Goal: Transaction & Acquisition: Purchase product/service

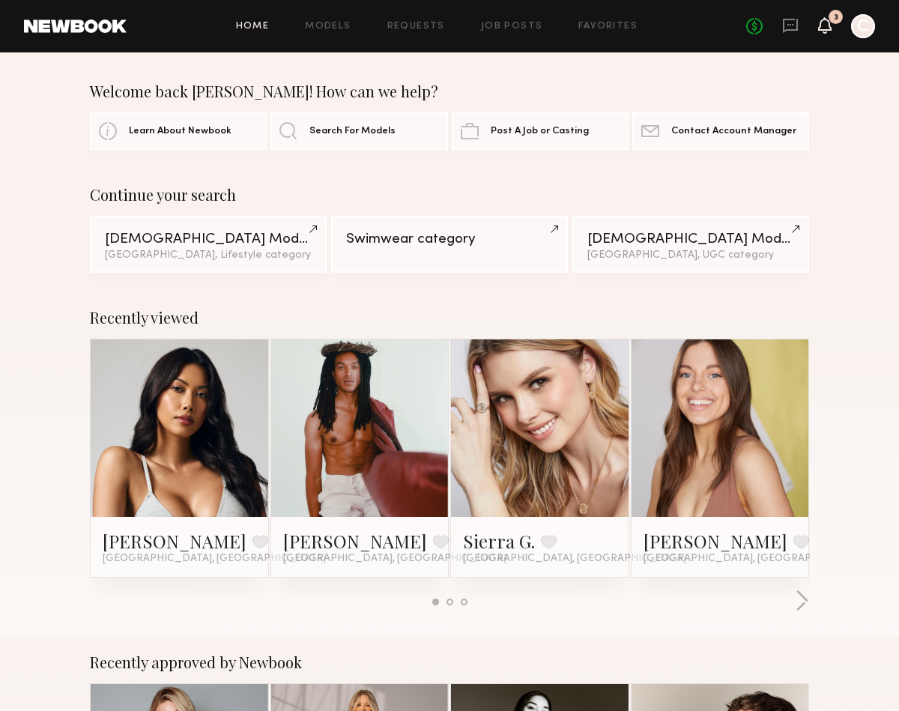
click at [830, 27] on icon at bounding box center [825, 24] width 12 height 10
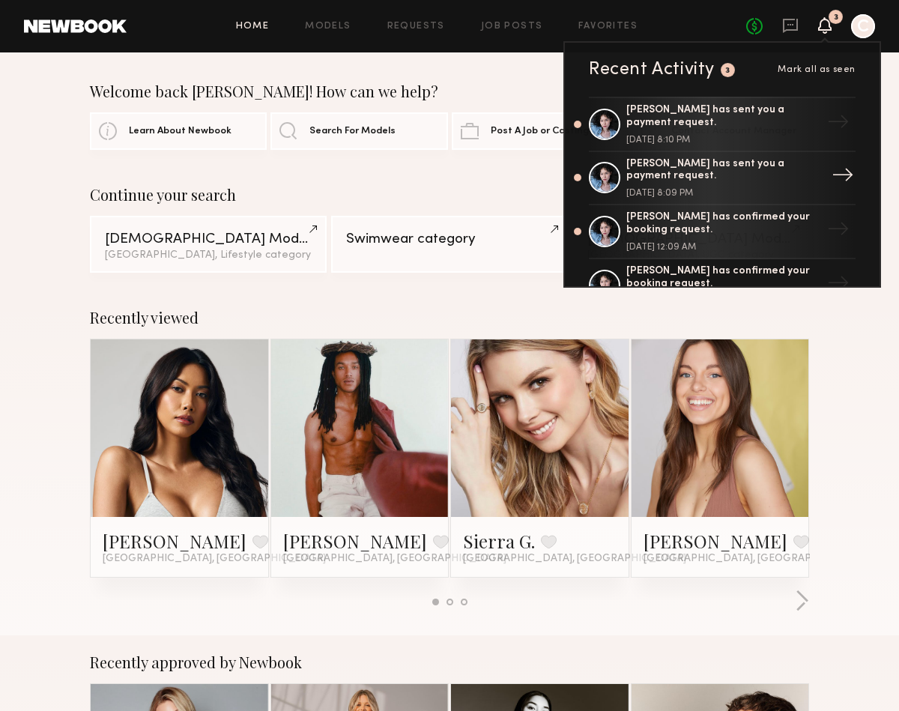
click at [758, 189] on div "[DATE] 8:09 PM" at bounding box center [724, 193] width 195 height 9
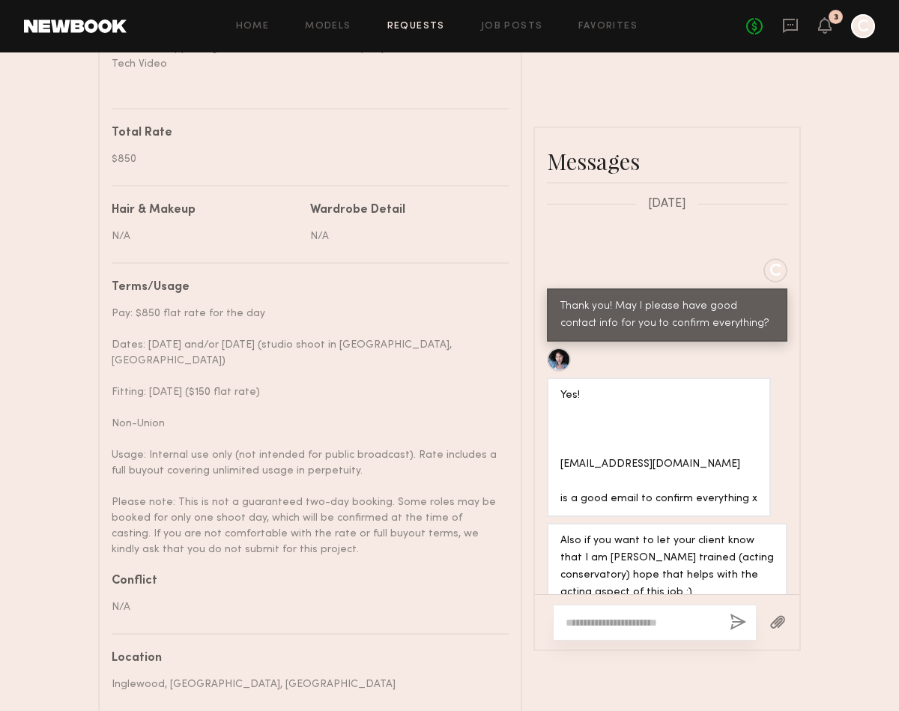
scroll to position [839, 0]
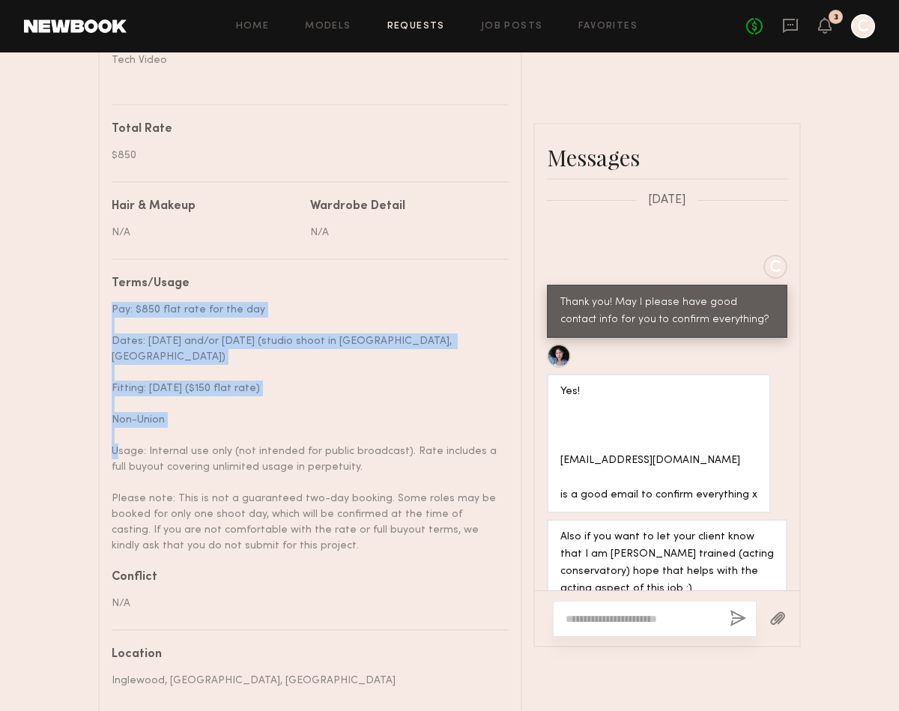
drag, startPoint x: 164, startPoint y: 296, endPoint x: 161, endPoint y: 428, distance: 131.9
click at [161, 428] on nb-paragraph "Pay: $850 flat rate for the day Dates: [DATE] and/or [DATE] (studio shoot in [G…" at bounding box center [305, 422] width 386 height 264
click at [161, 428] on div "Pay: $850 flat rate for the day Dates: [DATE] and/or [DATE] (studio shoot in [G…" at bounding box center [305, 428] width 386 height 252
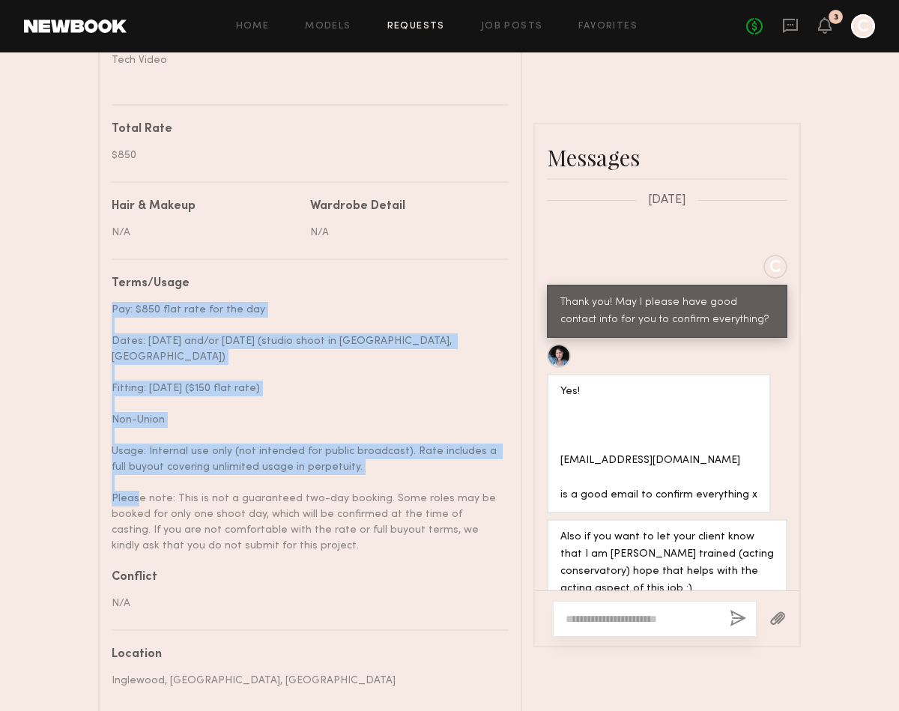
drag, startPoint x: 178, startPoint y: 473, endPoint x: 110, endPoint y: 299, distance: 186.8
click at [110, 299] on common-border "Details Booked hours Start: [DATE] 8:00 AM End: [DATE] 8:00 PM Description Cast…" at bounding box center [310, 276] width 424 height 1374
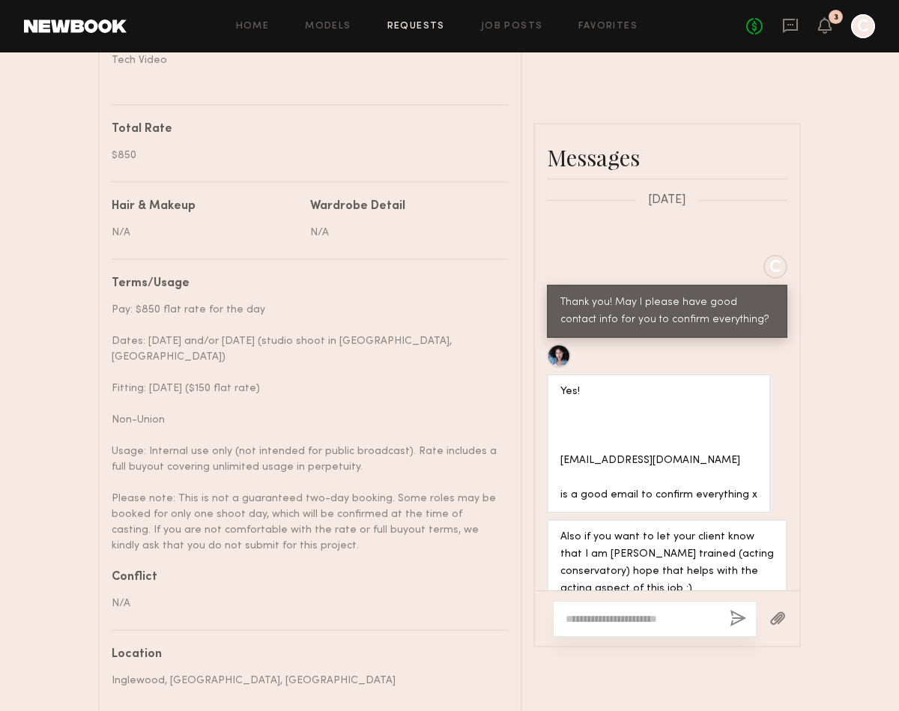
click at [133, 320] on div "Pay: $850 flat rate for the day Dates: [DATE] and/or [DATE] (studio shoot in [G…" at bounding box center [305, 428] width 386 height 252
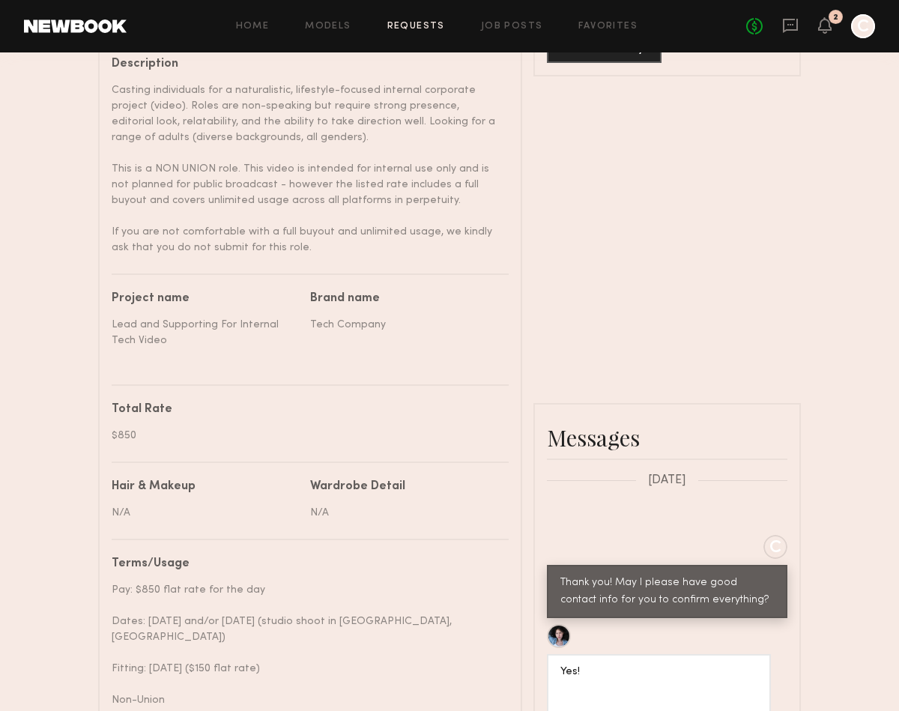
scroll to position [280, 0]
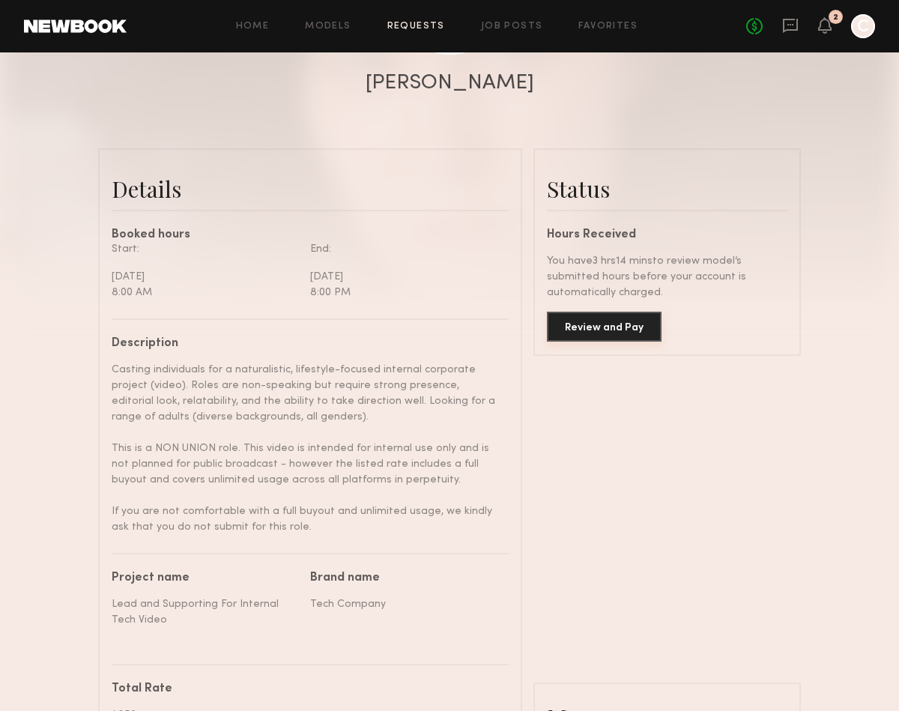
click at [576, 329] on button "Review and Pay" at bounding box center [604, 327] width 115 height 30
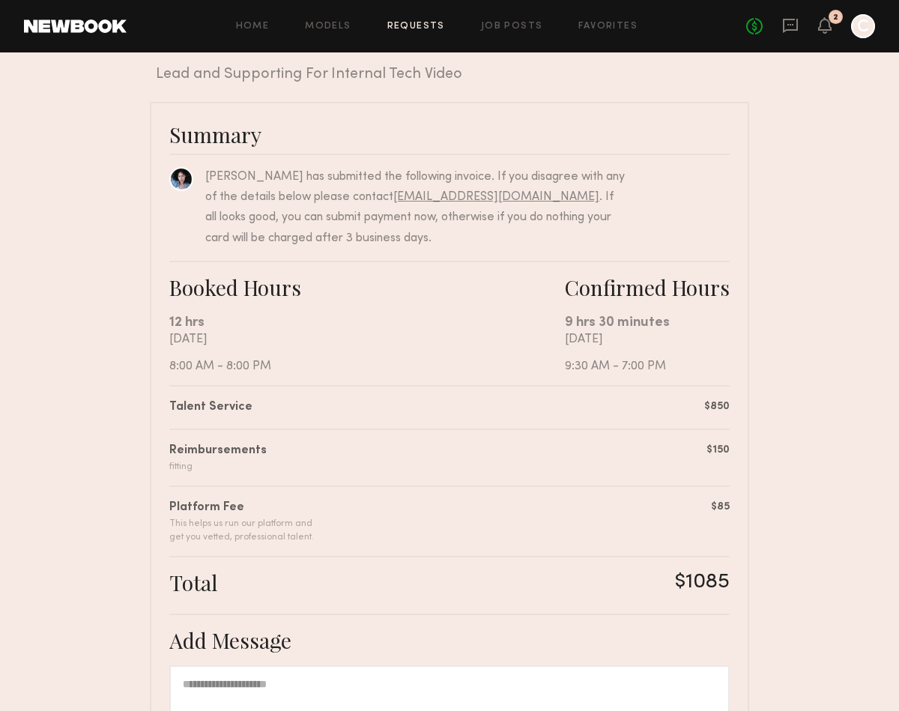
scroll to position [302, 0]
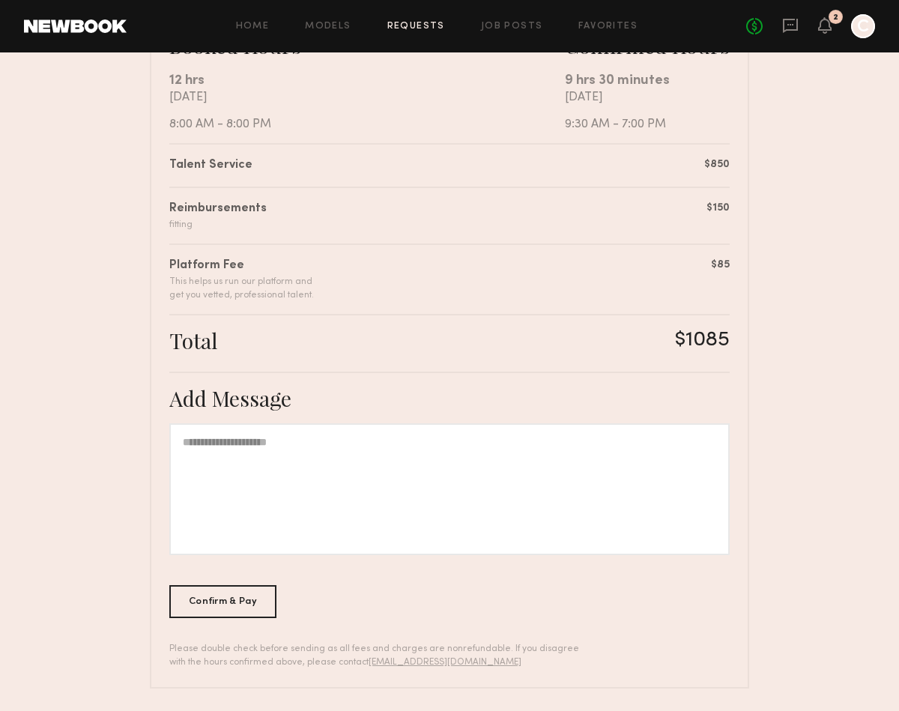
click at [328, 465] on div at bounding box center [449, 489] width 561 height 132
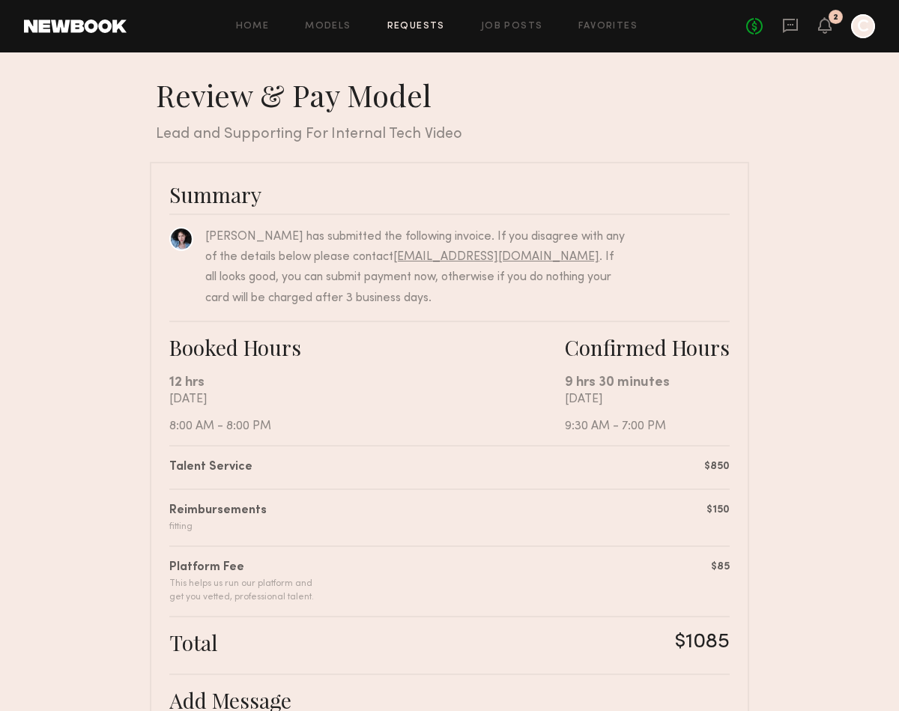
click at [293, 417] on div "[DATE] 8:00 AM - 8:00 PM" at bounding box center [367, 413] width 396 height 40
click at [829, 26] on icon at bounding box center [825, 24] width 12 height 10
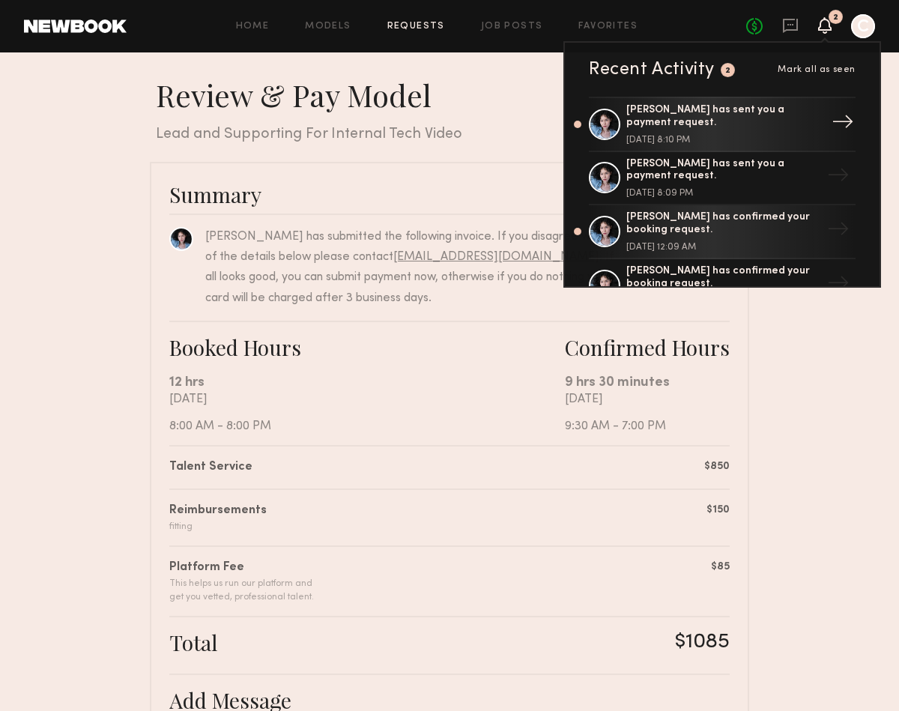
click at [739, 123] on div "[PERSON_NAME] has sent you a payment request. [DATE] 8:10 PM" at bounding box center [724, 124] width 195 height 40
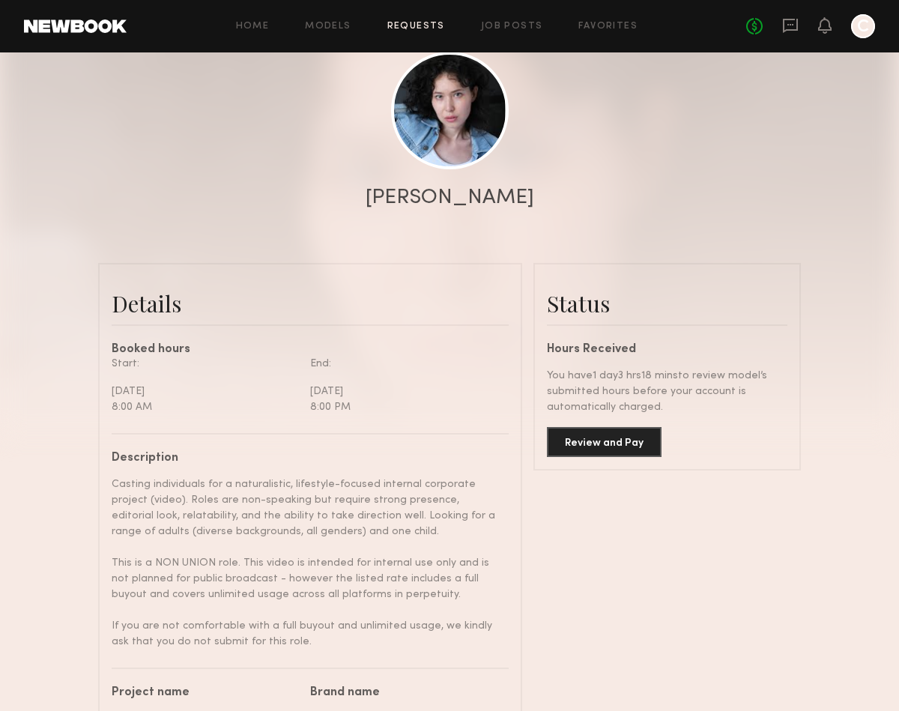
scroll to position [166, 0]
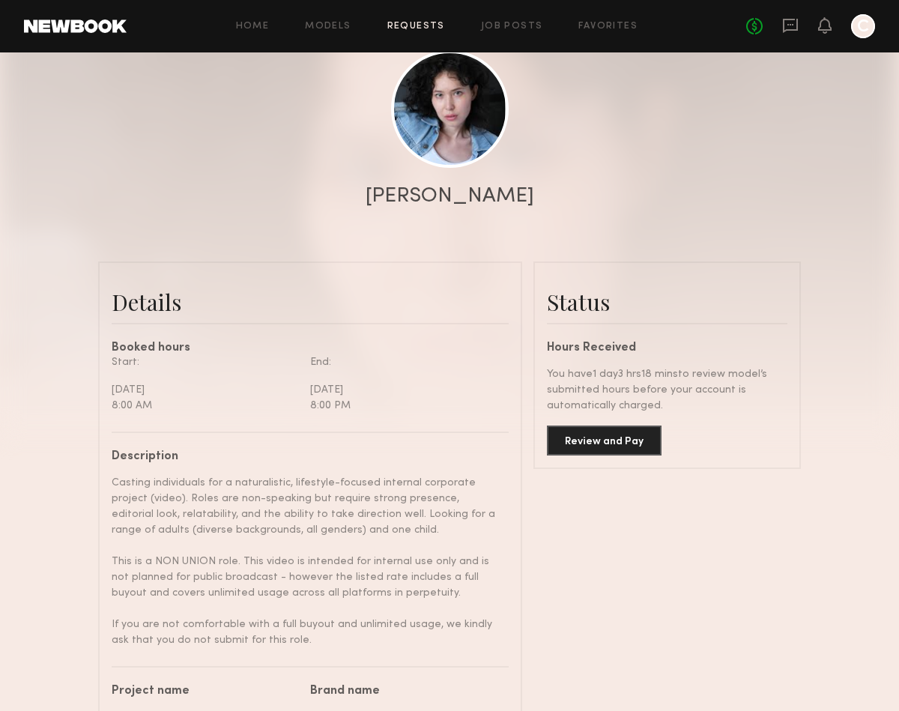
click at [821, 33] on div at bounding box center [824, 26] width 13 height 19
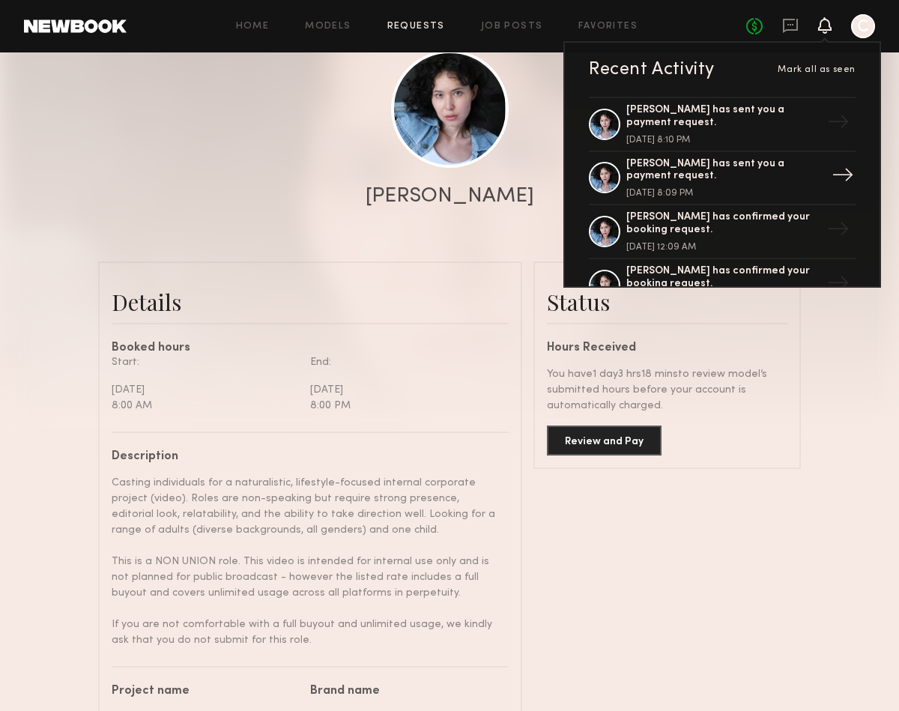
click at [775, 178] on div "[PERSON_NAME] has sent you a payment request. [DATE] 8:09 PM" at bounding box center [724, 178] width 195 height 40
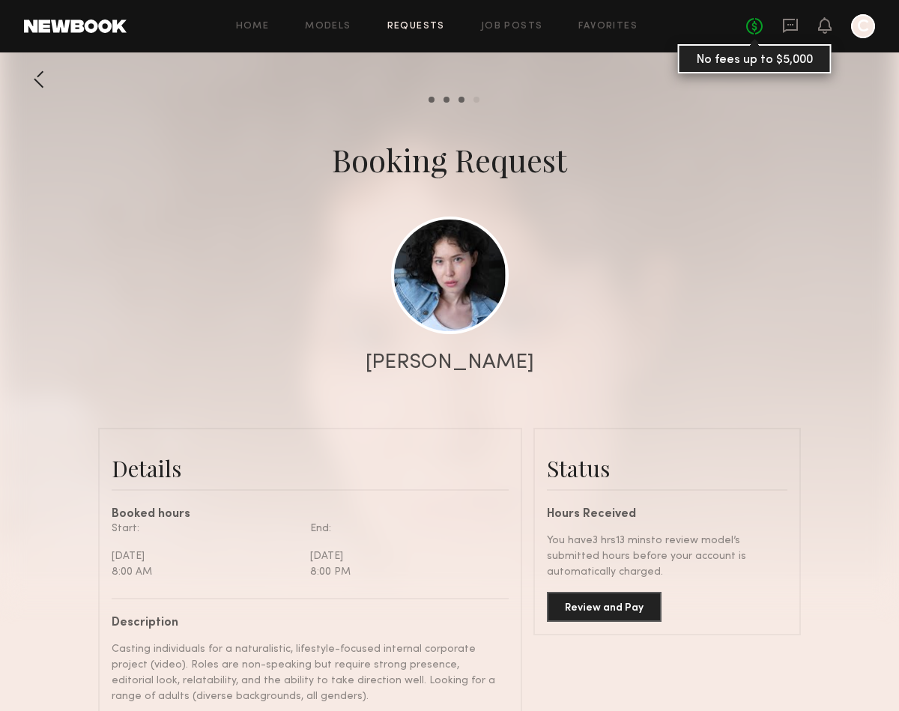
click at [757, 31] on link "No fees up to $5,000" at bounding box center [754, 26] width 16 height 16
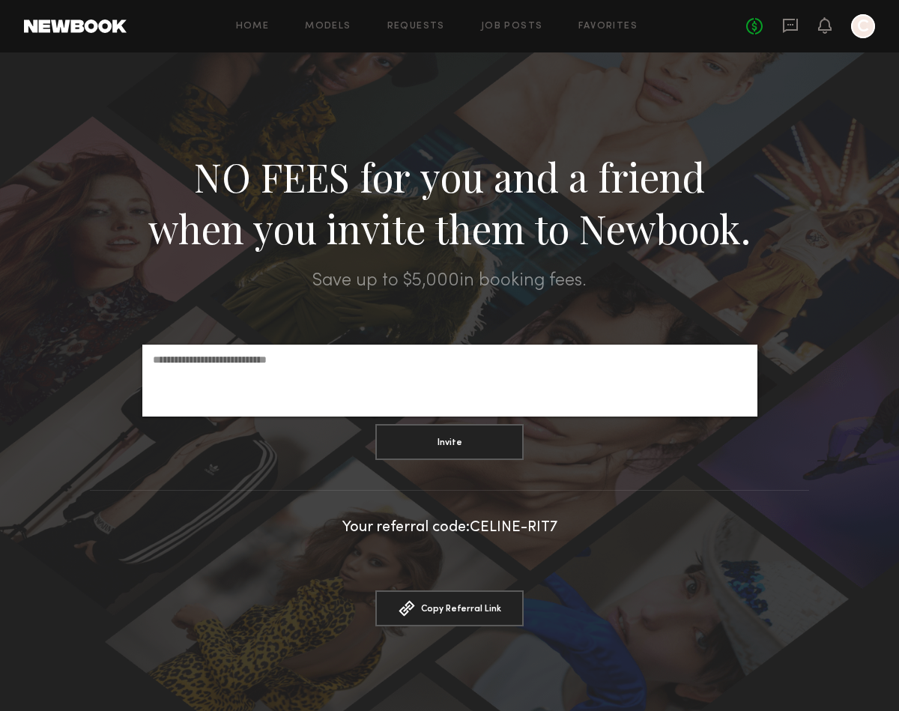
click at [815, 29] on div "No fees up to $5,000 C" at bounding box center [810, 26] width 129 height 24
click at [820, 30] on icon at bounding box center [825, 24] width 12 height 10
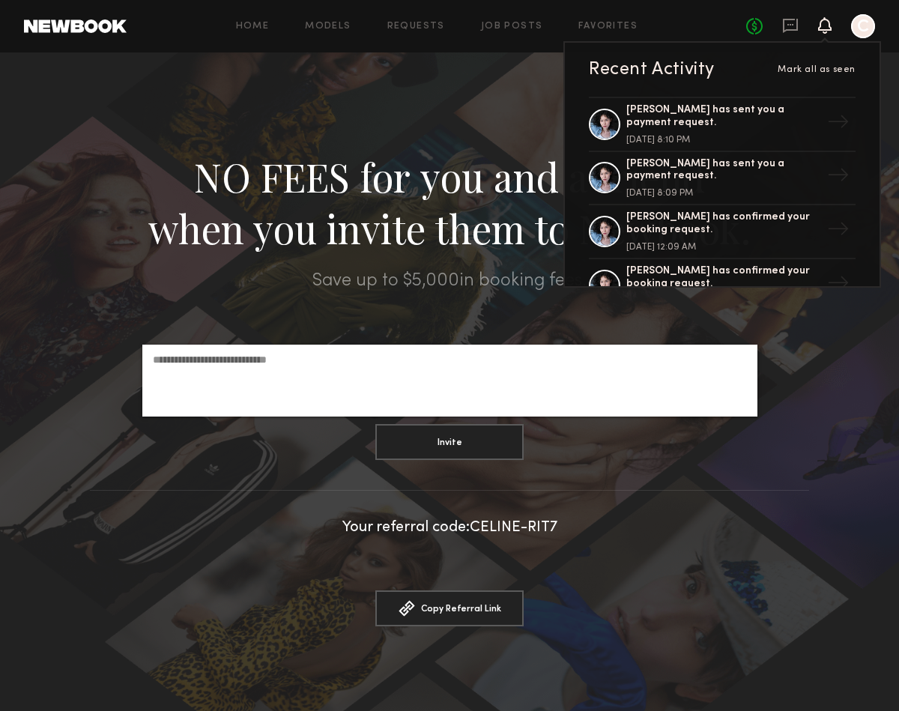
click at [874, 23] on div at bounding box center [863, 26] width 24 height 24
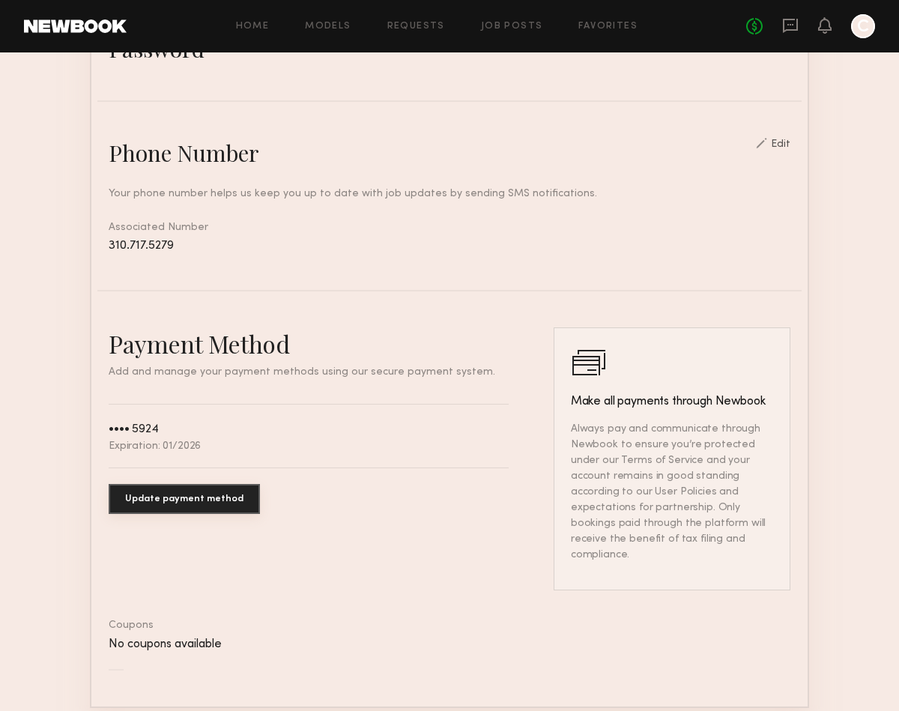
scroll to position [579, 0]
click at [201, 491] on button "Update payment method" at bounding box center [184, 498] width 151 height 30
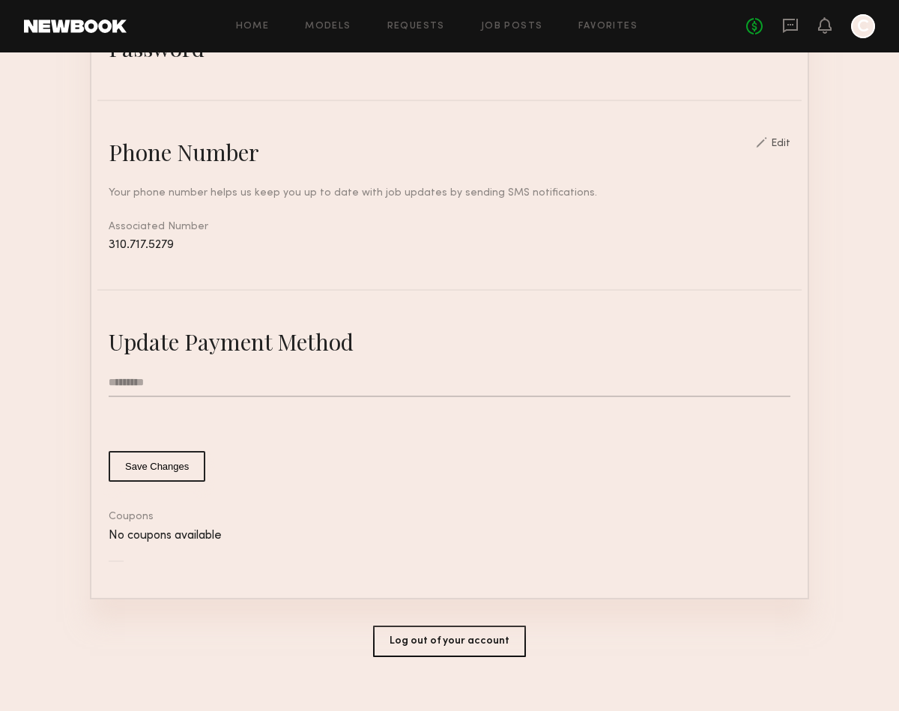
click at [141, 377] on input "text" at bounding box center [450, 383] width 682 height 28
click at [130, 376] on input "text" at bounding box center [450, 383] width 682 height 28
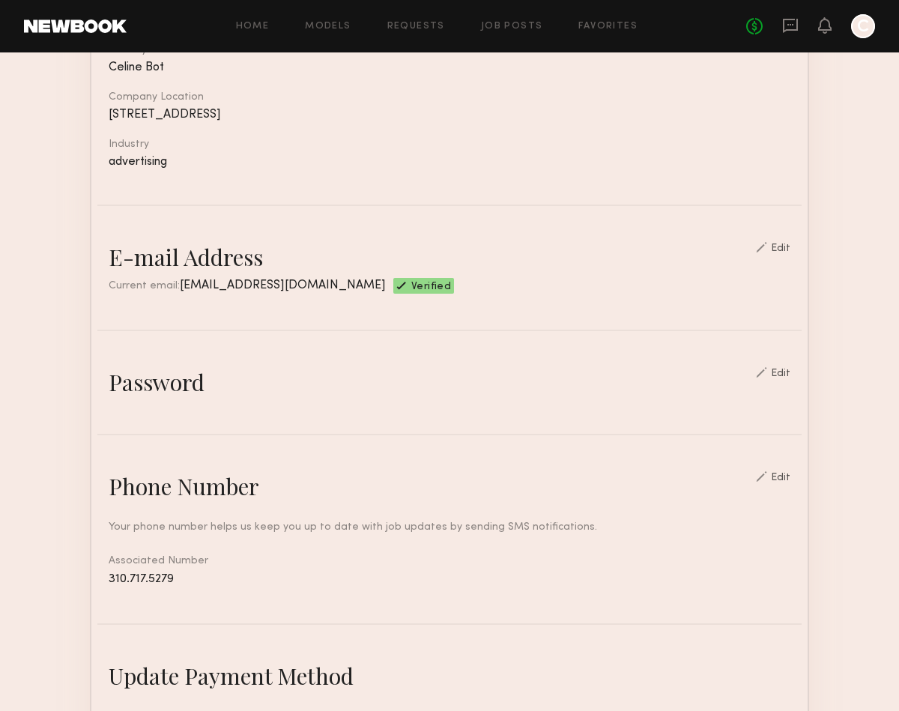
scroll to position [594, 0]
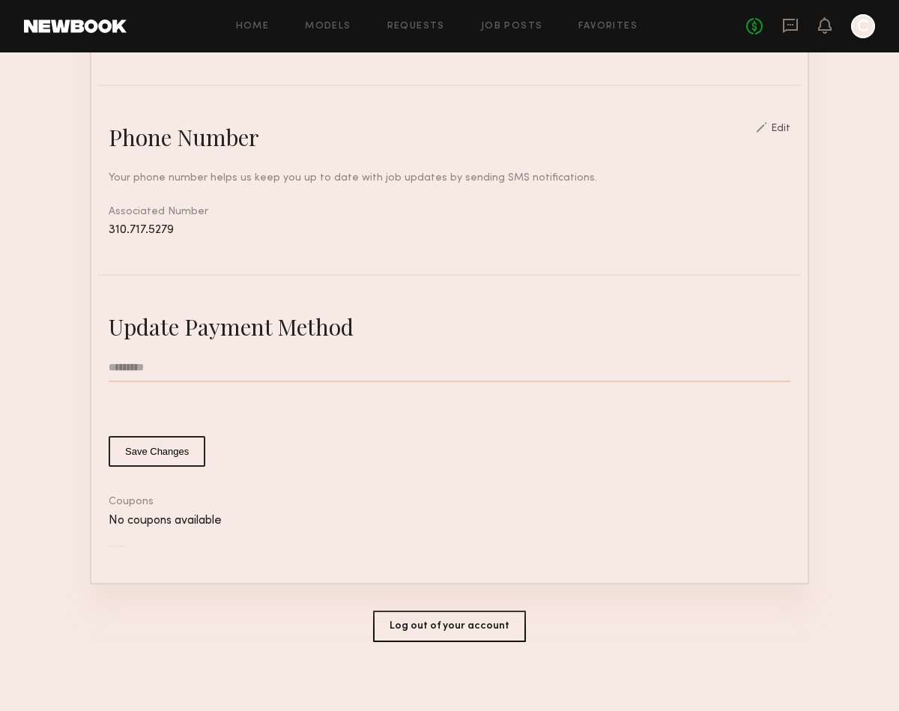
click at [178, 370] on input "text" at bounding box center [450, 368] width 682 height 28
click at [174, 366] on input "text" at bounding box center [450, 368] width 682 height 28
type input "**********"
click at [323, 461] on common-button-deprecated "Save Changes" at bounding box center [450, 451] width 682 height 31
click at [164, 448] on button "Save Changes" at bounding box center [157, 451] width 97 height 31
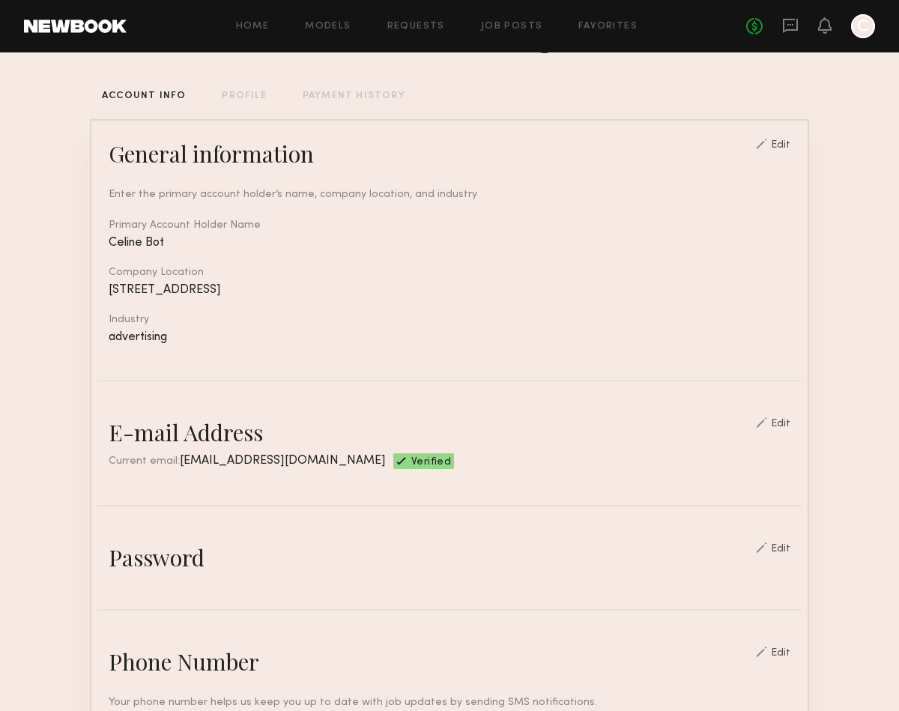
scroll to position [0, 0]
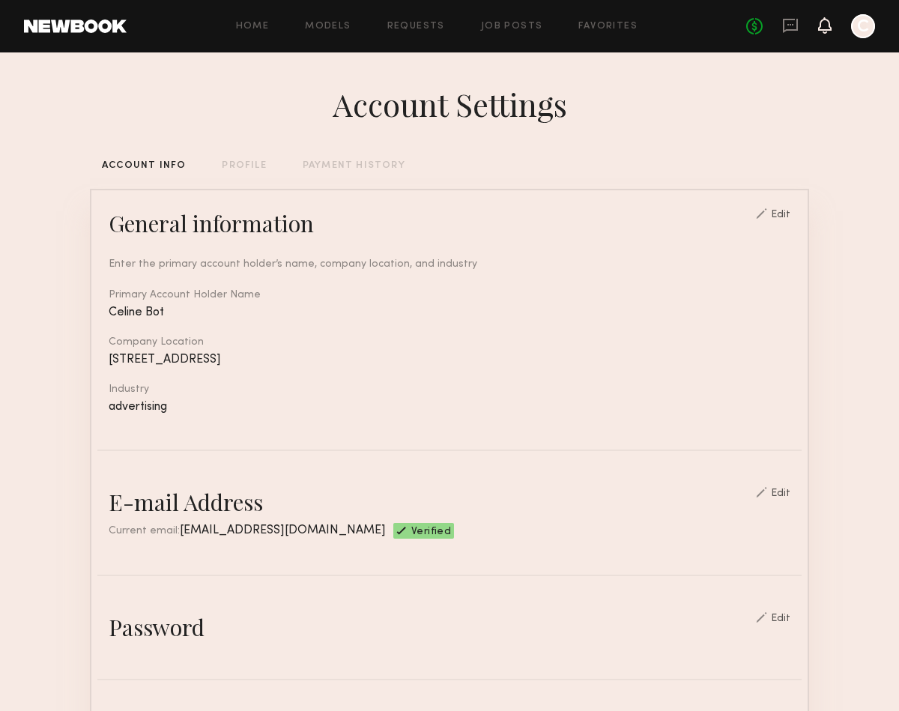
click at [824, 25] on icon at bounding box center [825, 24] width 12 height 10
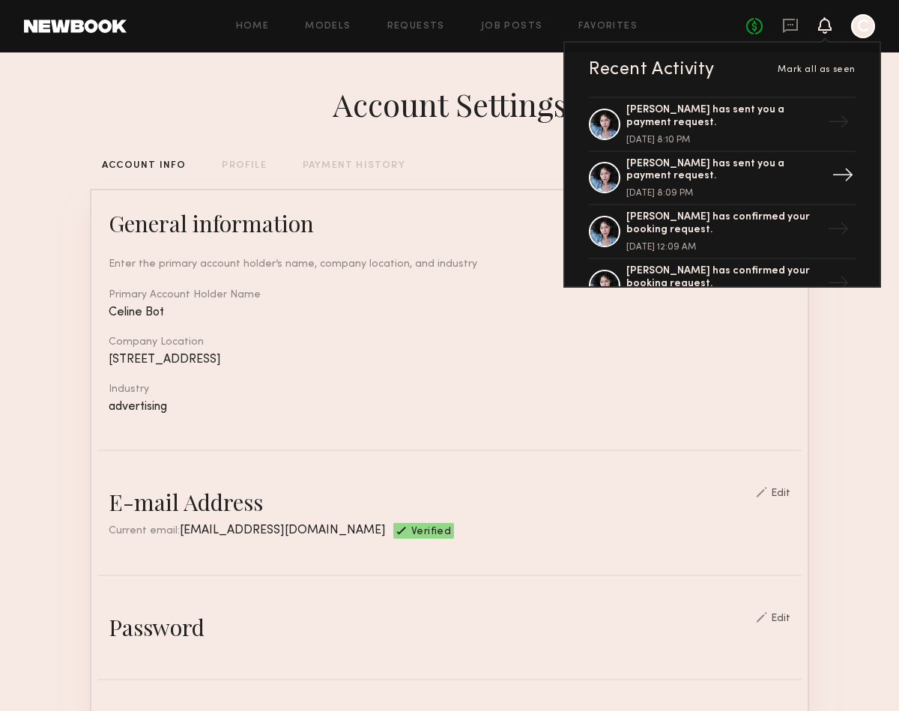
click at [760, 166] on div "[PERSON_NAME] has sent you a payment request." at bounding box center [724, 170] width 195 height 25
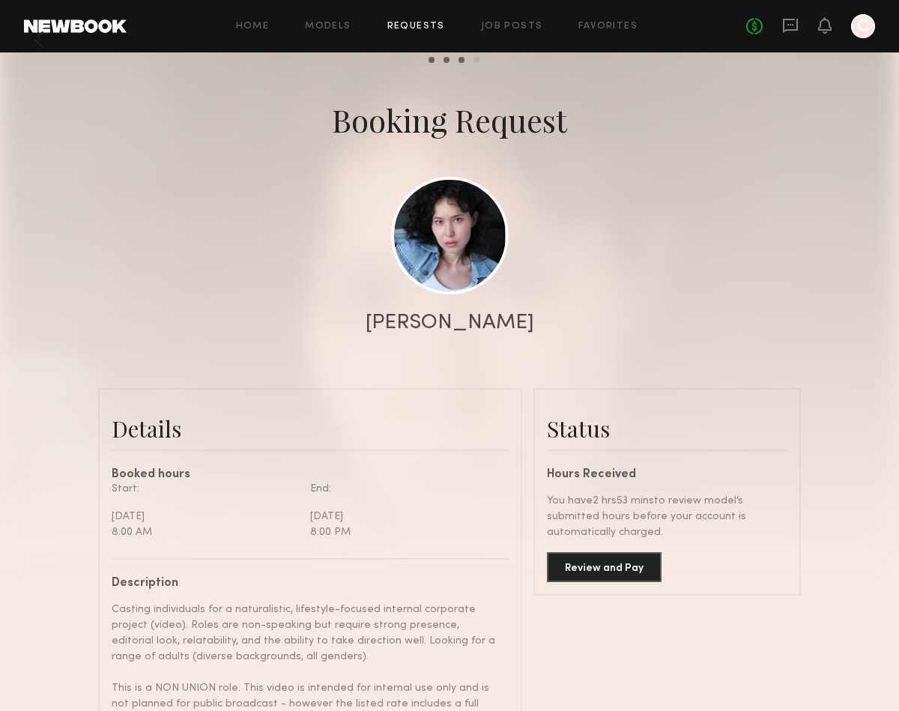
scroll to position [46, 0]
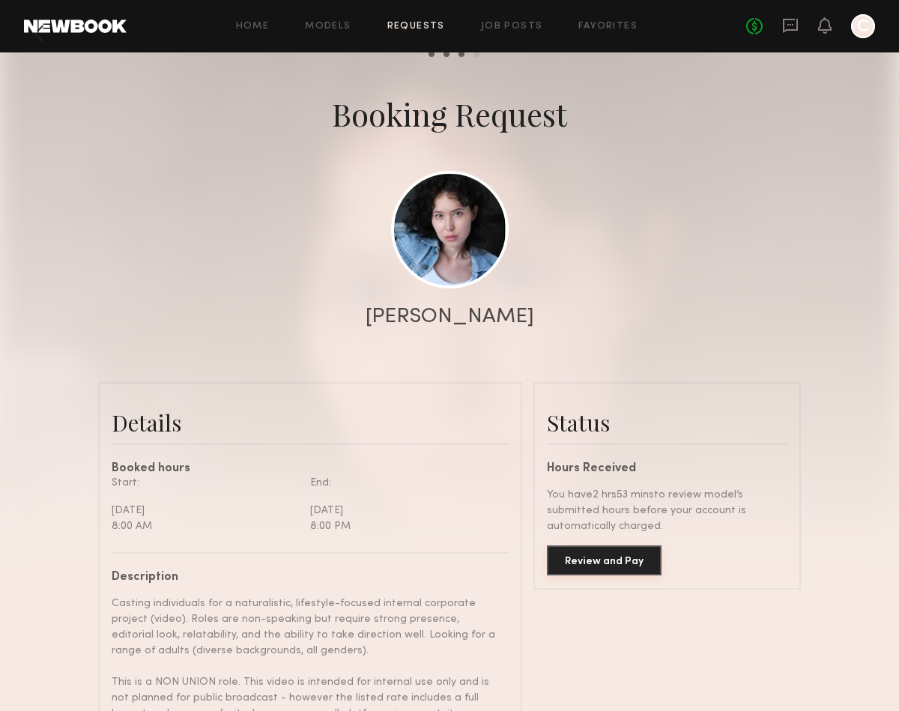
click at [594, 562] on button "Review and Pay" at bounding box center [604, 561] width 115 height 30
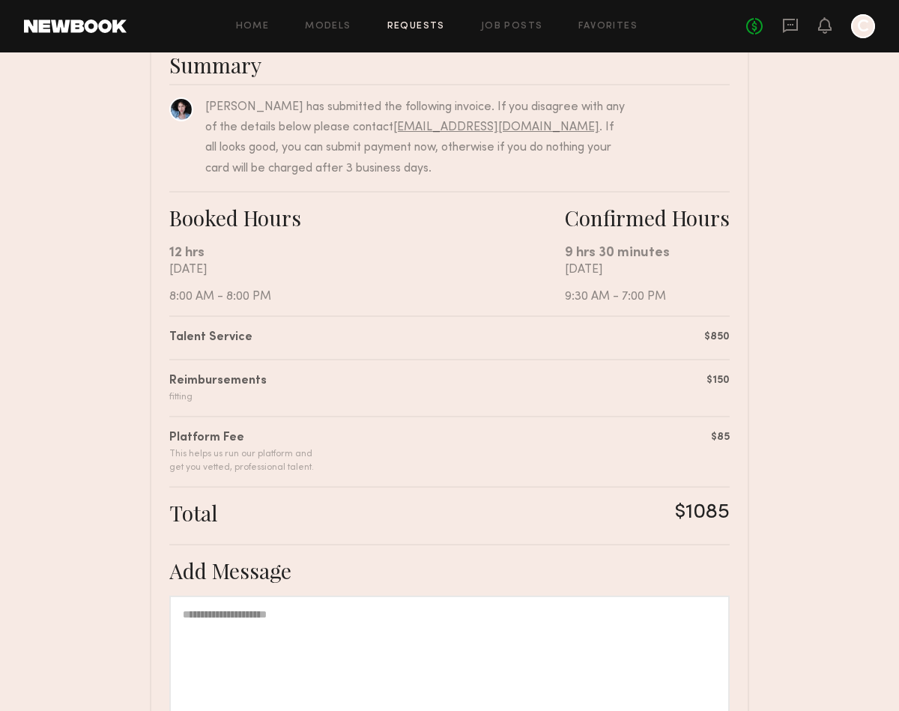
scroll to position [290, 0]
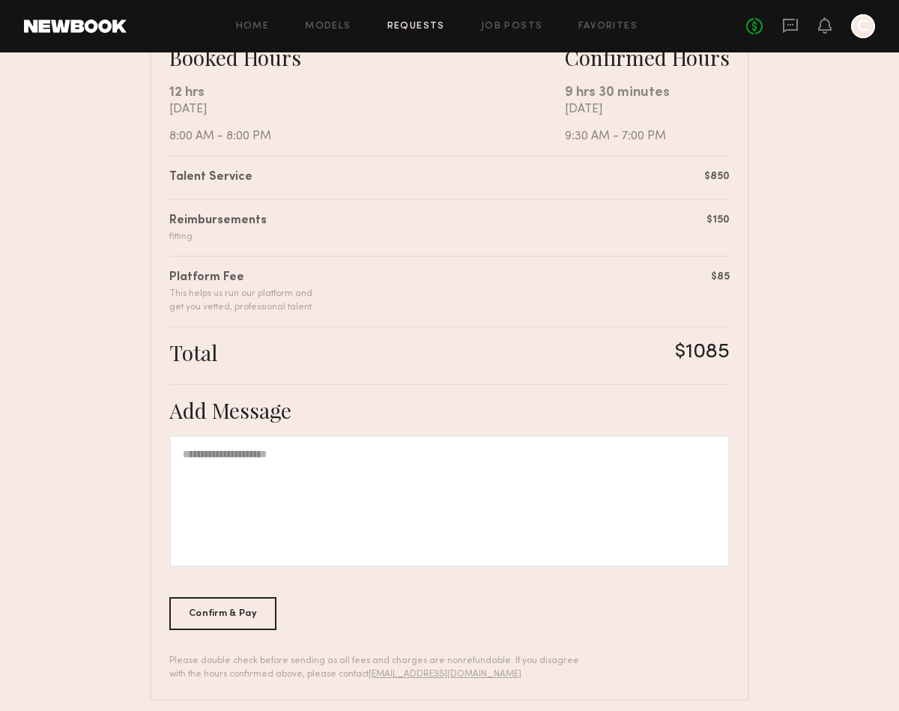
click at [287, 495] on div at bounding box center [449, 501] width 561 height 132
click at [250, 597] on div "Confirm & Pay" at bounding box center [222, 613] width 107 height 33
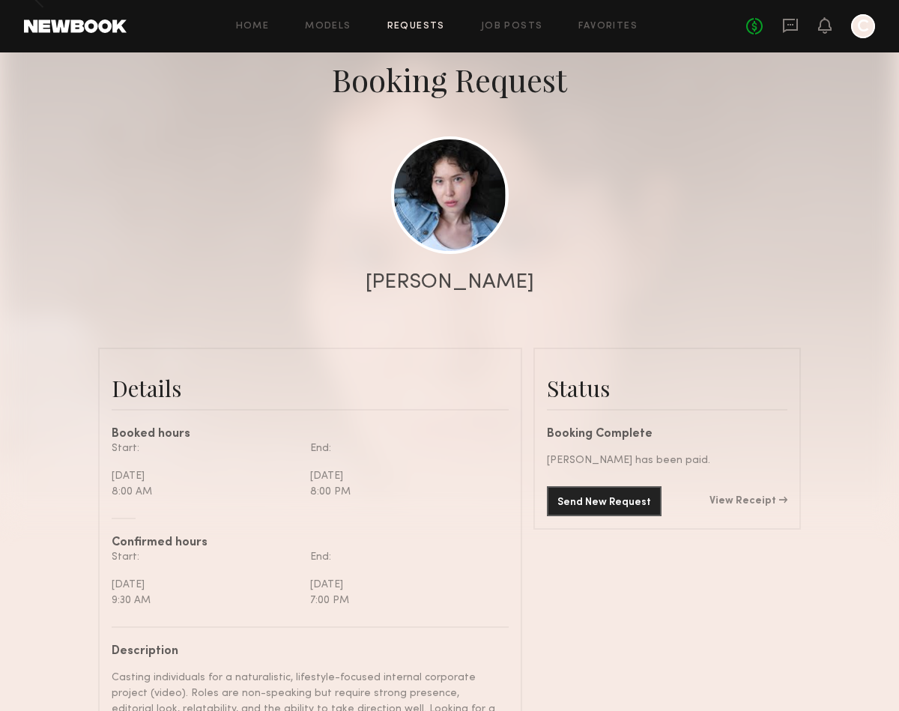
scroll to position [95, 0]
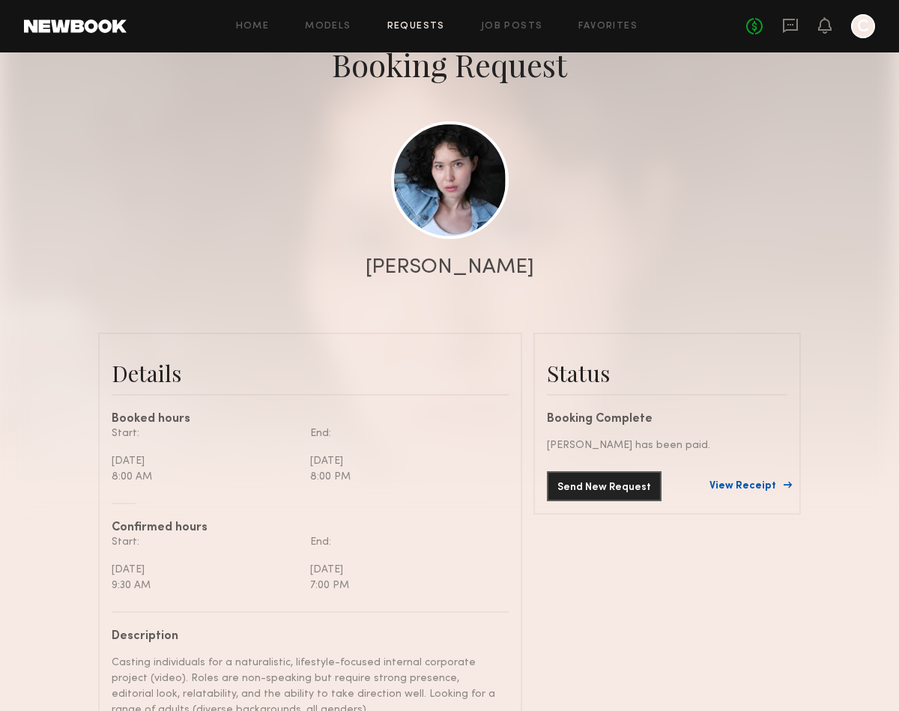
click at [728, 482] on link "View Receipt" at bounding box center [749, 486] width 78 height 10
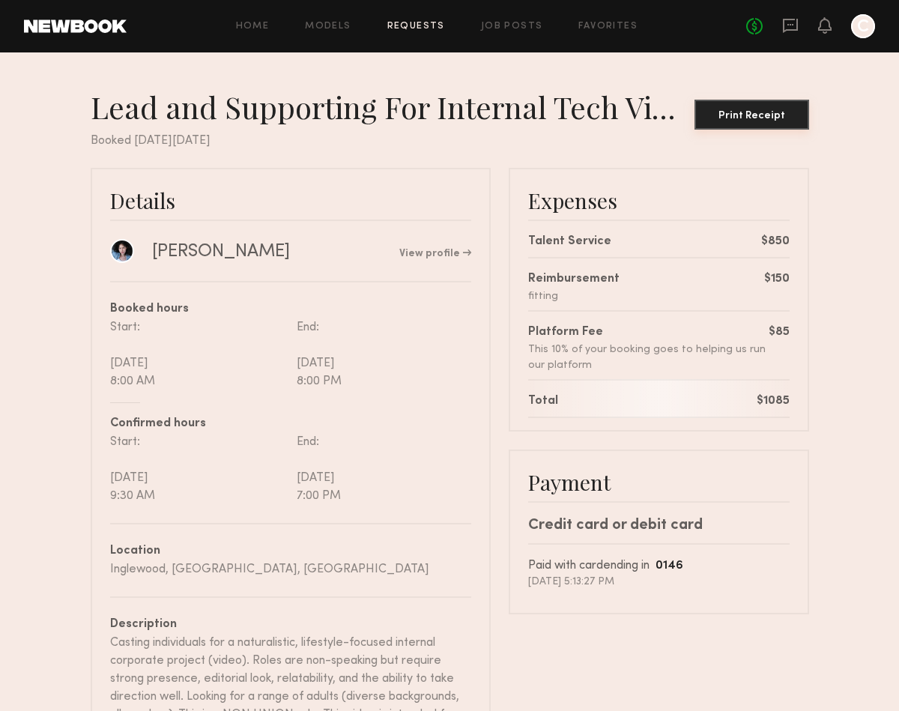
click at [753, 106] on button "Print Receipt" at bounding box center [752, 115] width 115 height 30
click at [833, 17] on div "No fees up to $5,000 C" at bounding box center [810, 26] width 129 height 24
click at [826, 19] on icon at bounding box center [825, 24] width 12 height 10
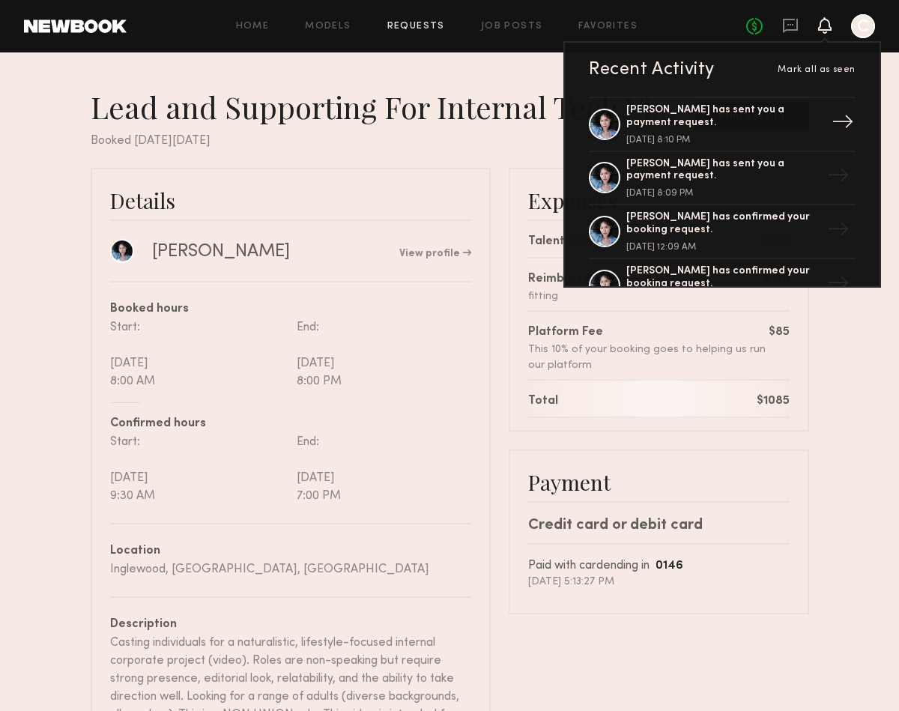
click at [778, 136] on div "[DATE] 8:10 PM" at bounding box center [724, 140] width 195 height 9
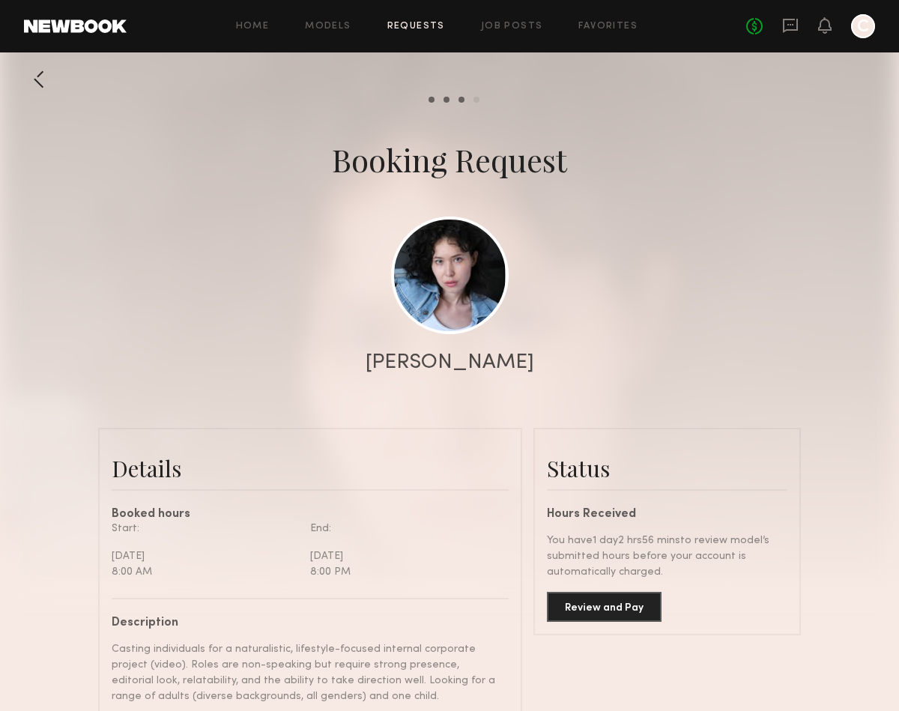
scroll to position [171, 0]
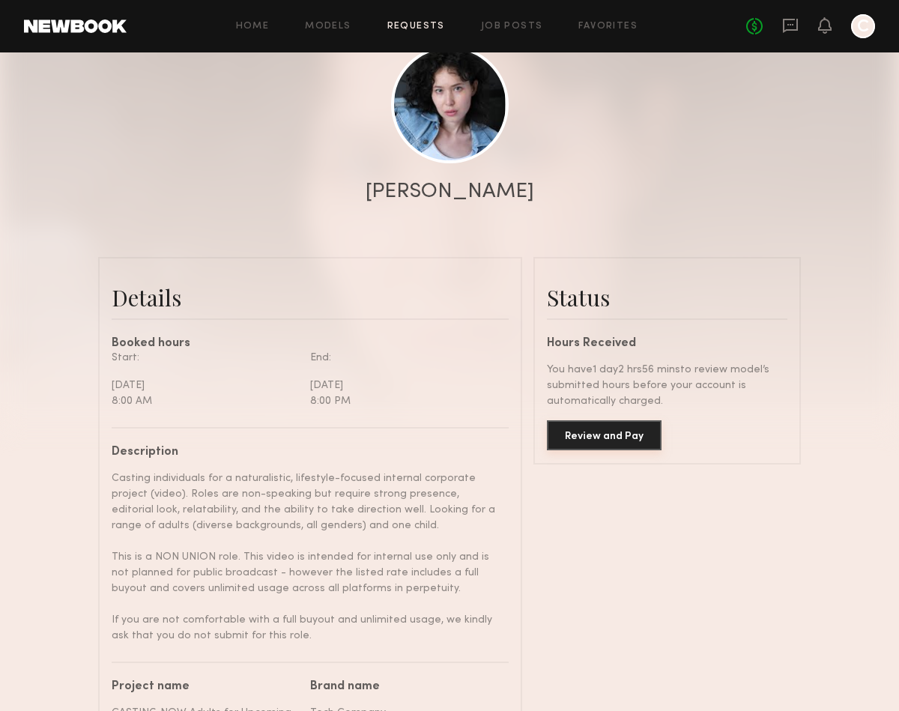
click at [611, 435] on button "Review and Pay" at bounding box center [604, 435] width 115 height 30
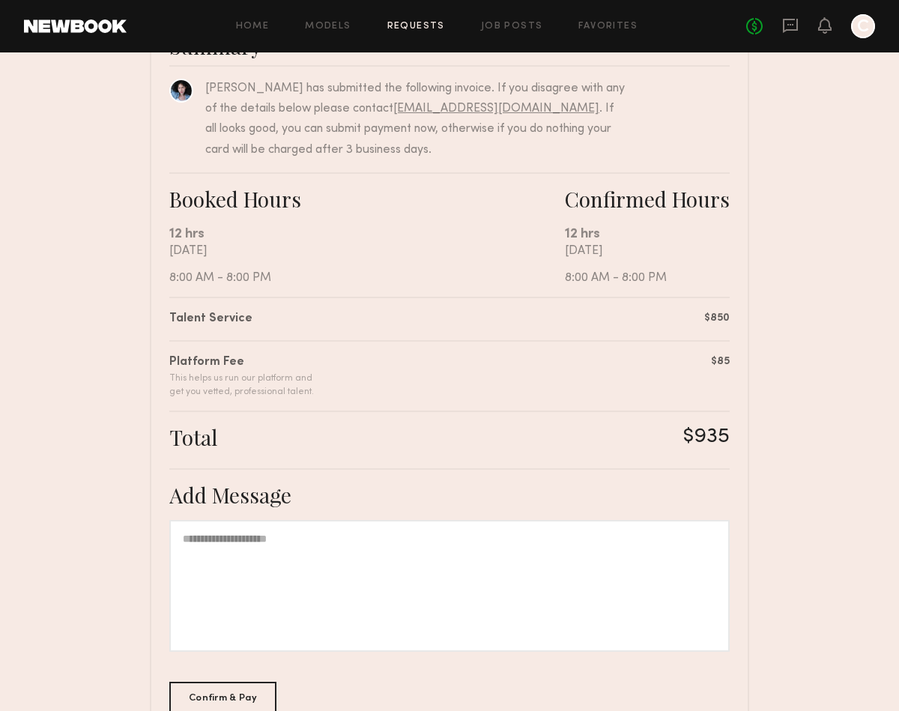
scroll to position [246, 0]
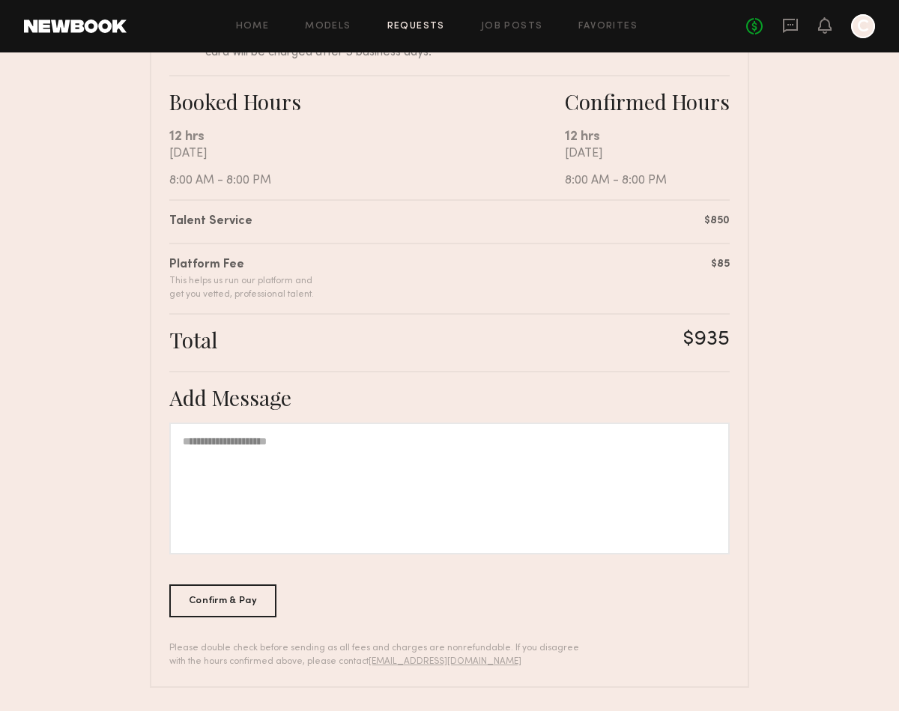
click at [232, 474] on div at bounding box center [449, 489] width 561 height 132
click at [235, 606] on div "Confirm & Pay" at bounding box center [222, 600] width 107 height 33
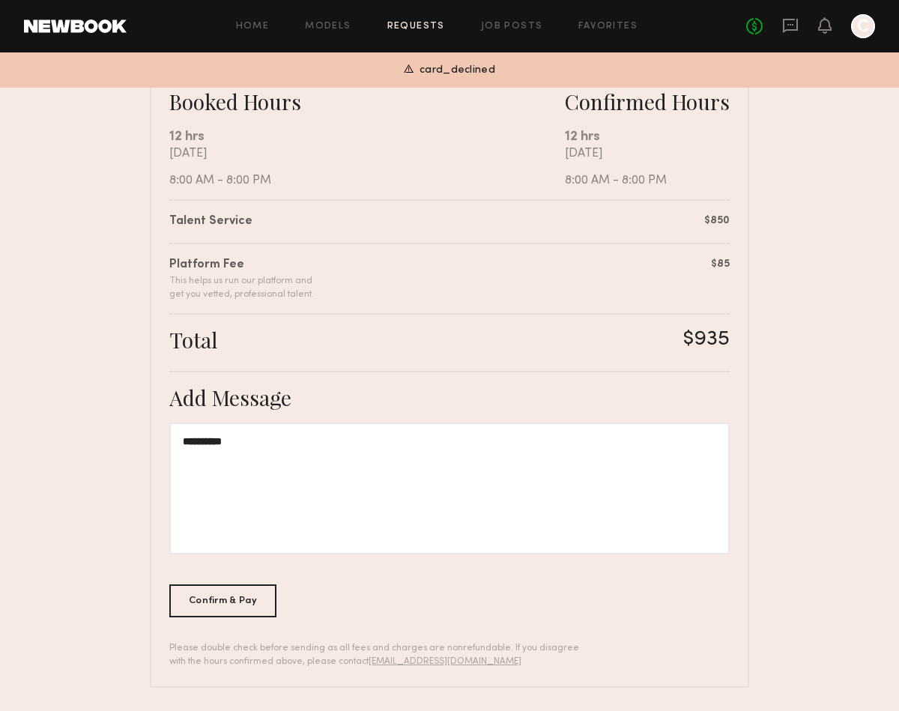
scroll to position [0, 0]
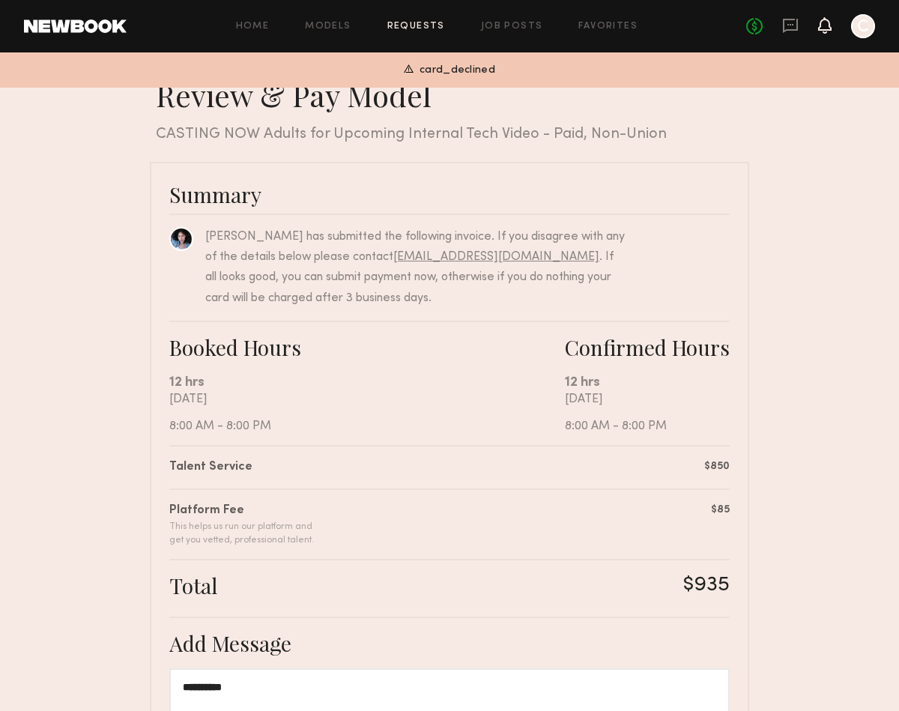
click at [827, 24] on icon at bounding box center [825, 24] width 12 height 10
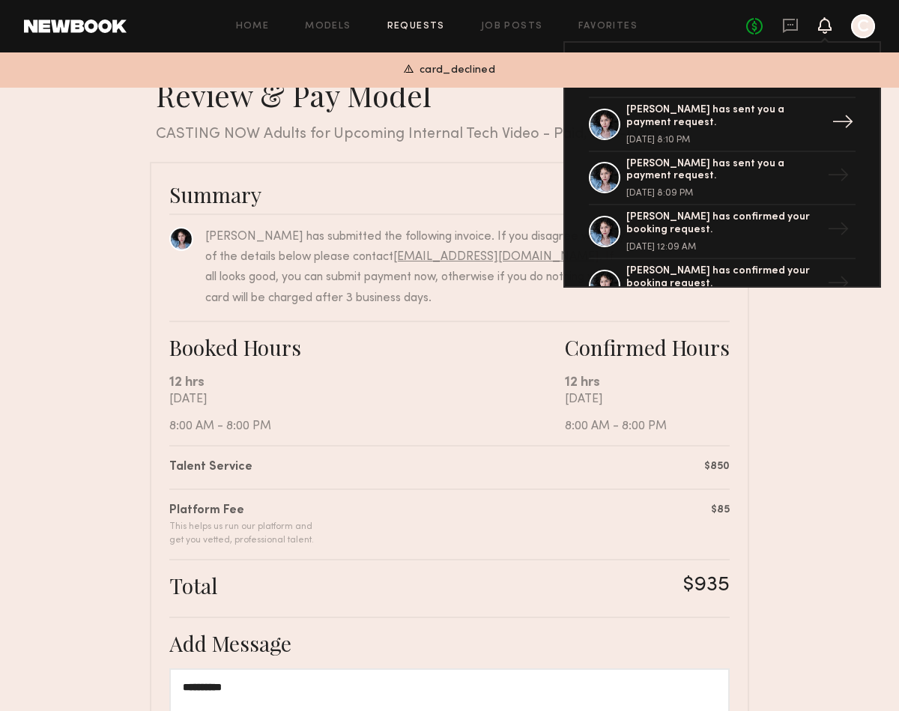
click at [704, 136] on div "[DATE] 8:10 PM" at bounding box center [724, 140] width 195 height 9
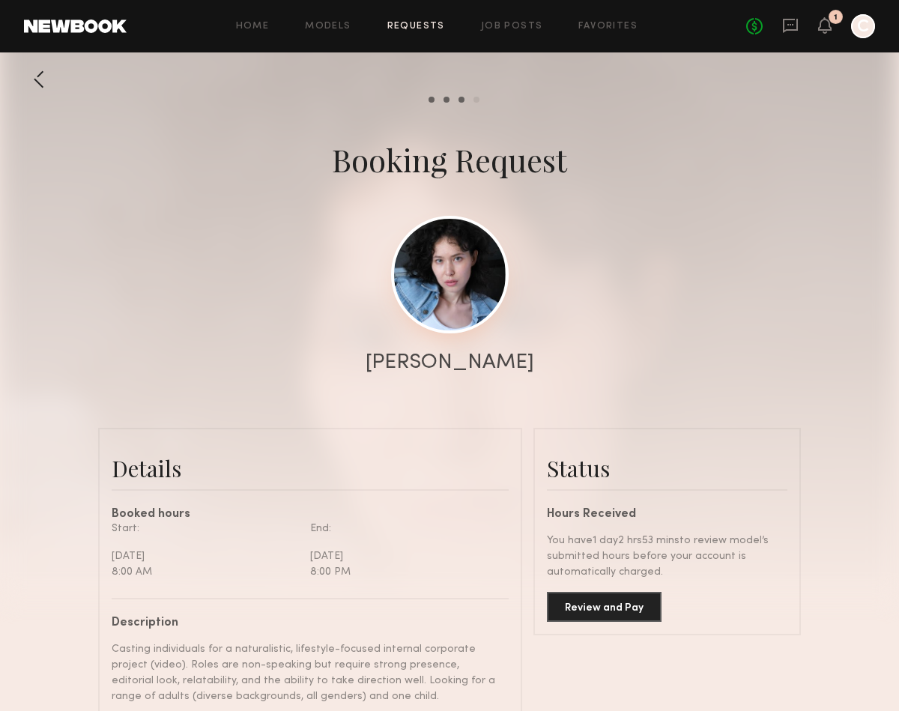
click at [450, 265] on link at bounding box center [450, 275] width 118 height 118
click at [819, 28] on icon at bounding box center [825, 24] width 12 height 10
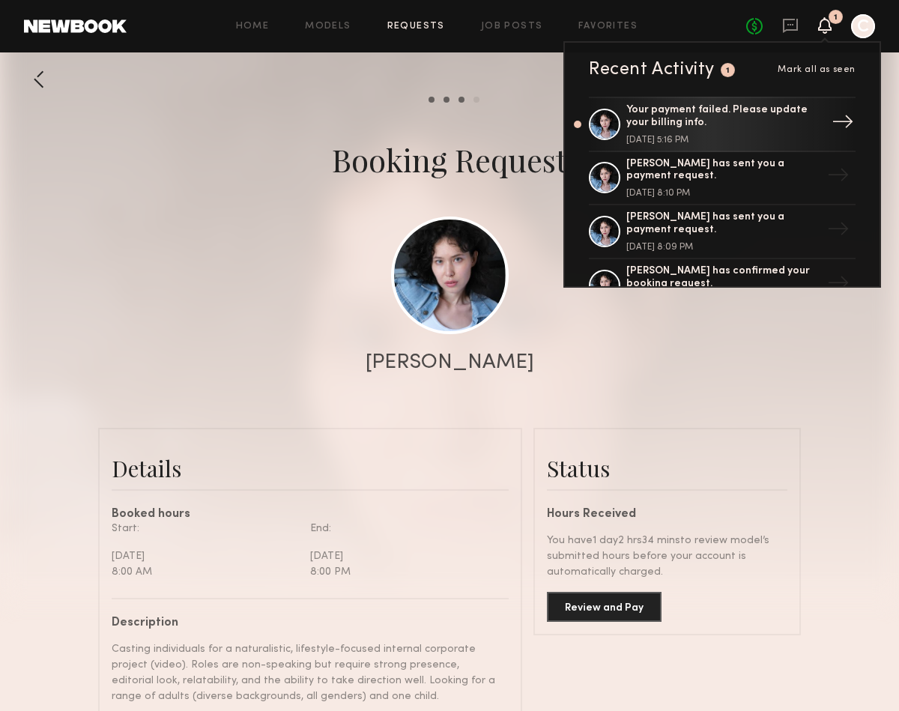
click at [747, 121] on div "Your payment failed. Please update your billing info." at bounding box center [724, 116] width 195 height 25
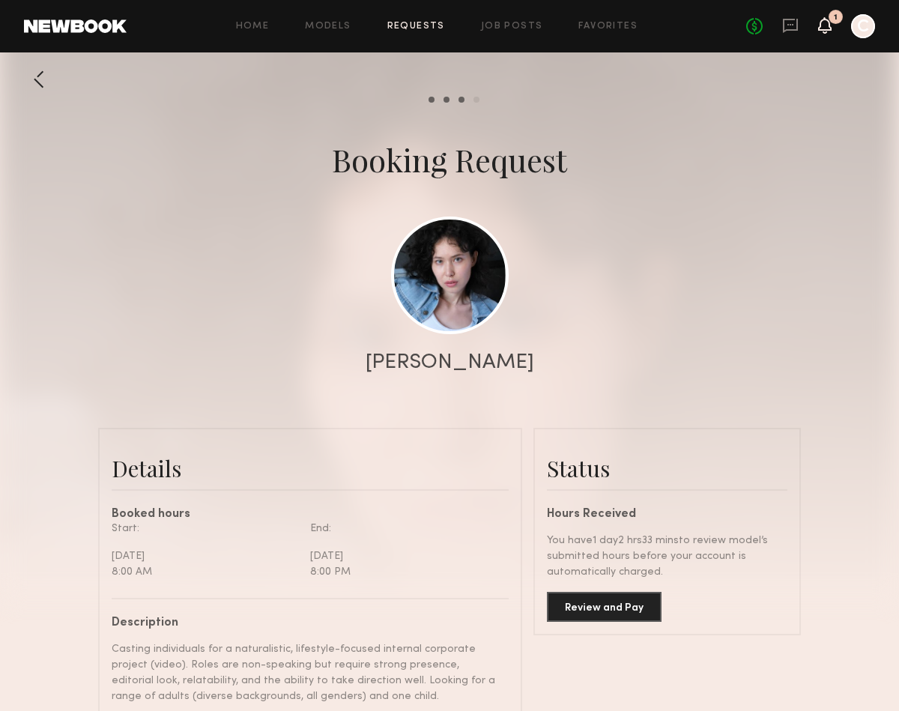
click at [826, 30] on icon at bounding box center [825, 24] width 12 height 10
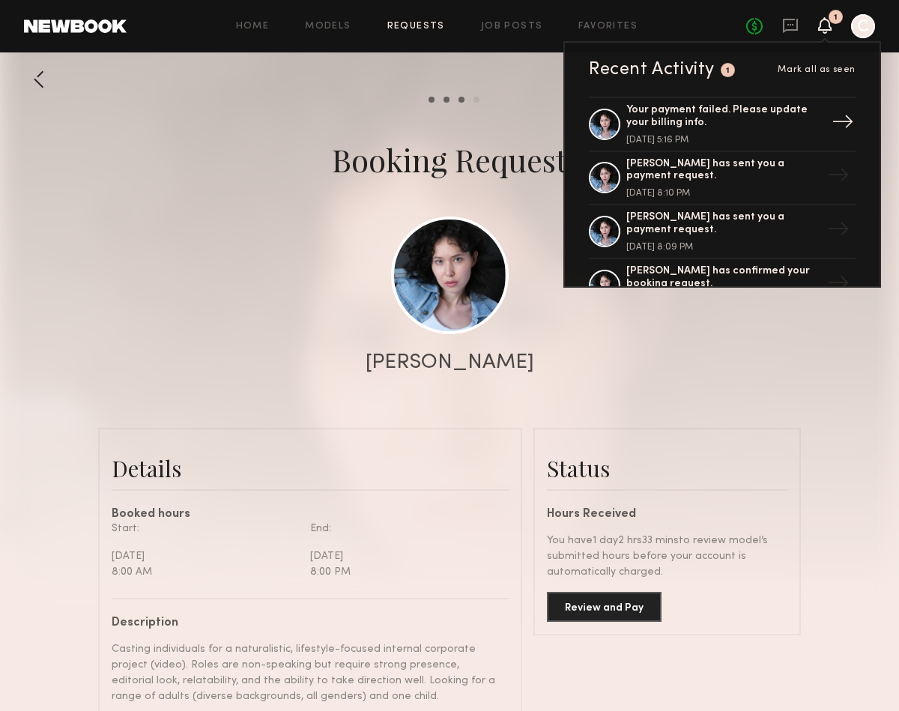
click at [764, 118] on div "Your payment failed. Please update your billing info." at bounding box center [724, 116] width 195 height 25
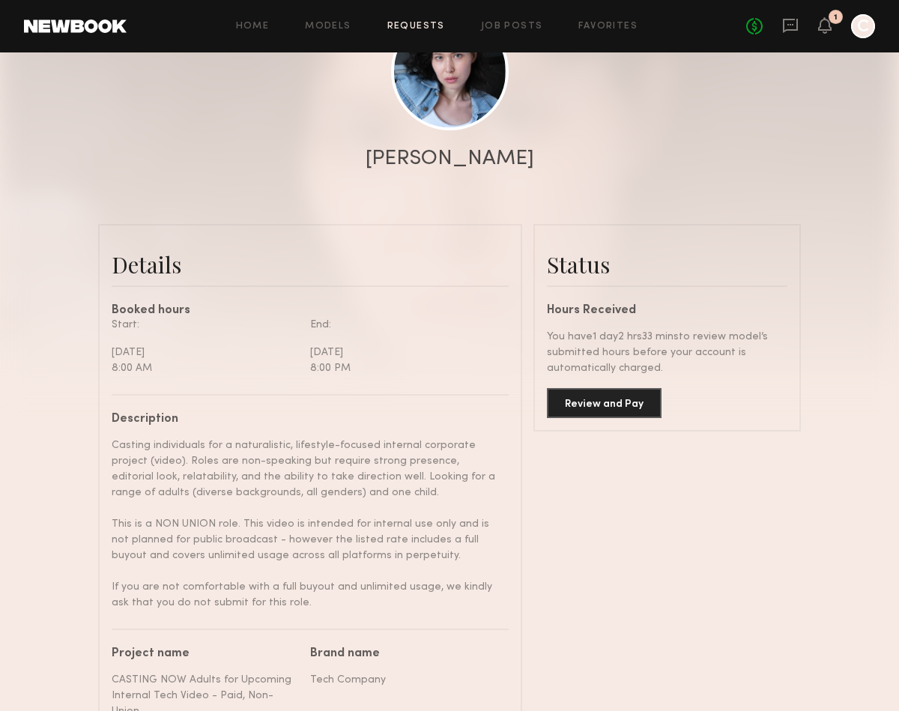
scroll to position [202, 0]
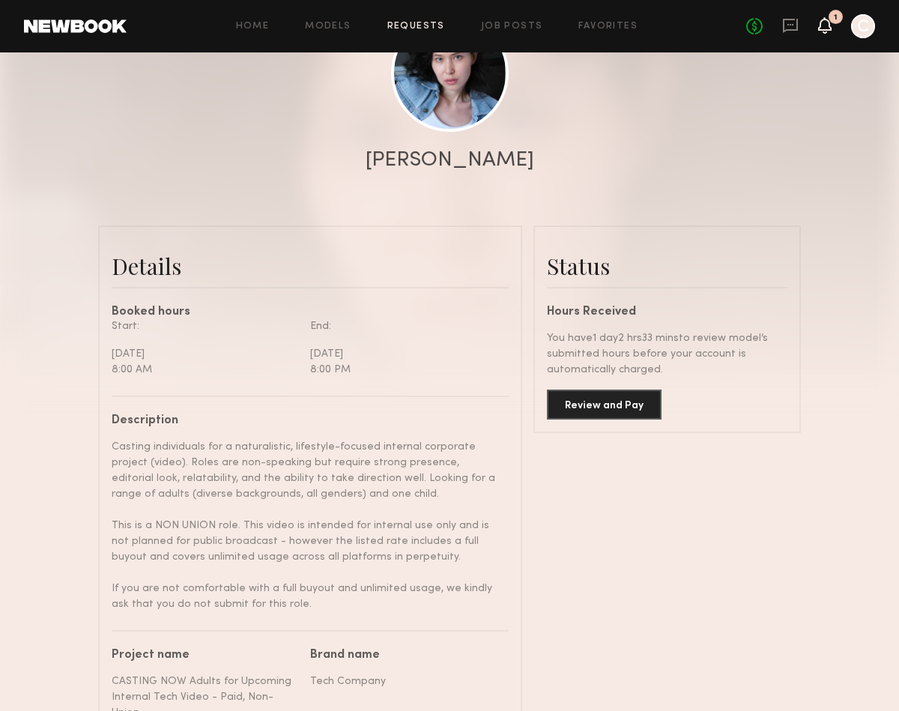
click at [827, 19] on icon at bounding box center [825, 24] width 12 height 10
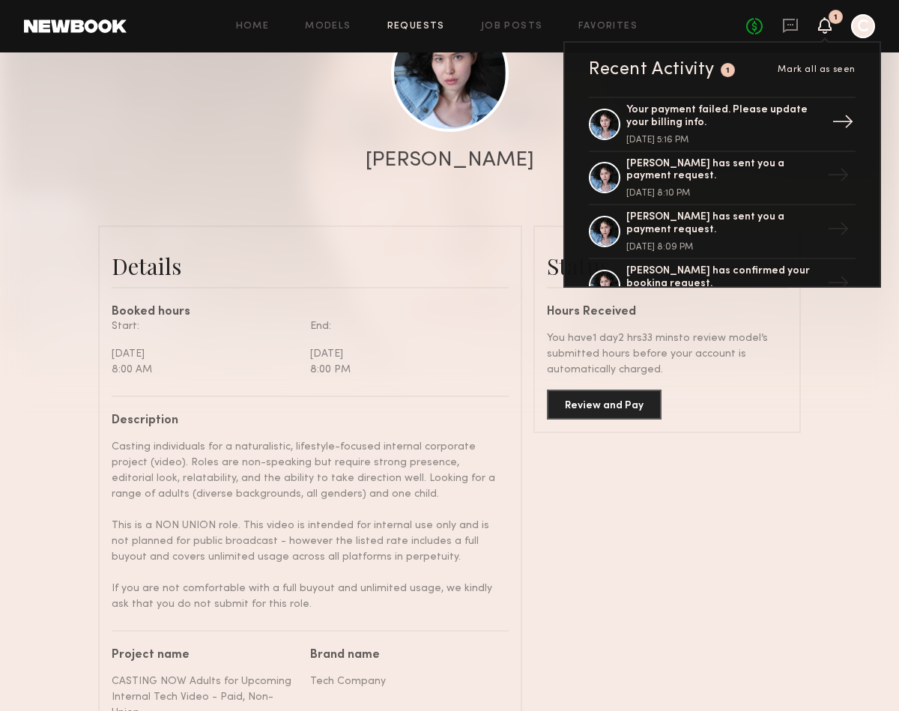
click at [725, 107] on div "Your payment failed. Please update your billing info." at bounding box center [724, 116] width 195 height 25
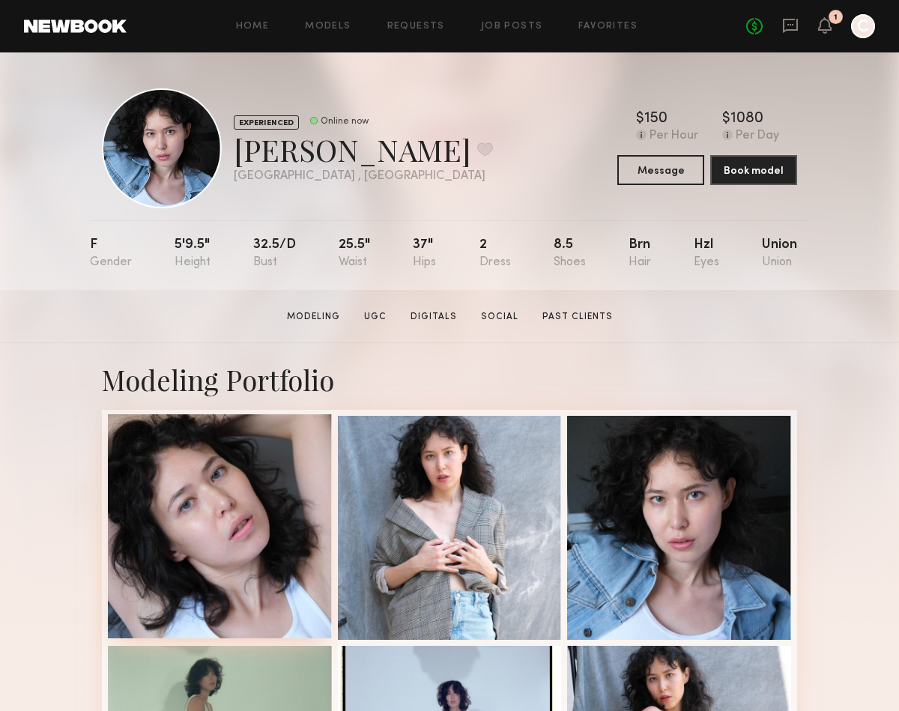
click at [241, 494] on div at bounding box center [220, 526] width 224 height 224
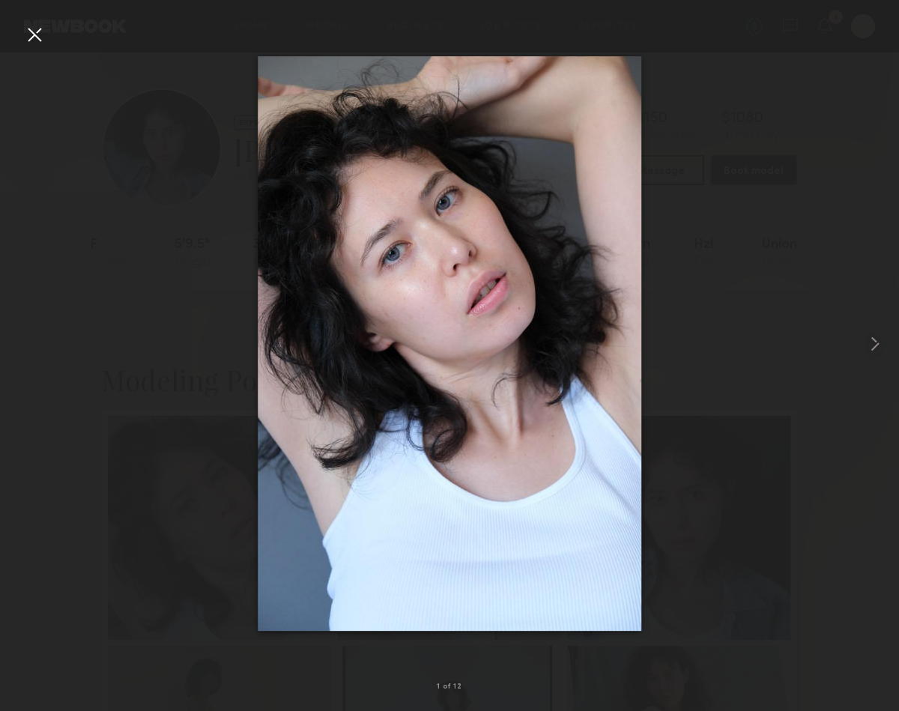
click at [863, 345] on div at bounding box center [449, 343] width 899 height 639
click at [867, 342] on common-icon at bounding box center [875, 344] width 24 height 24
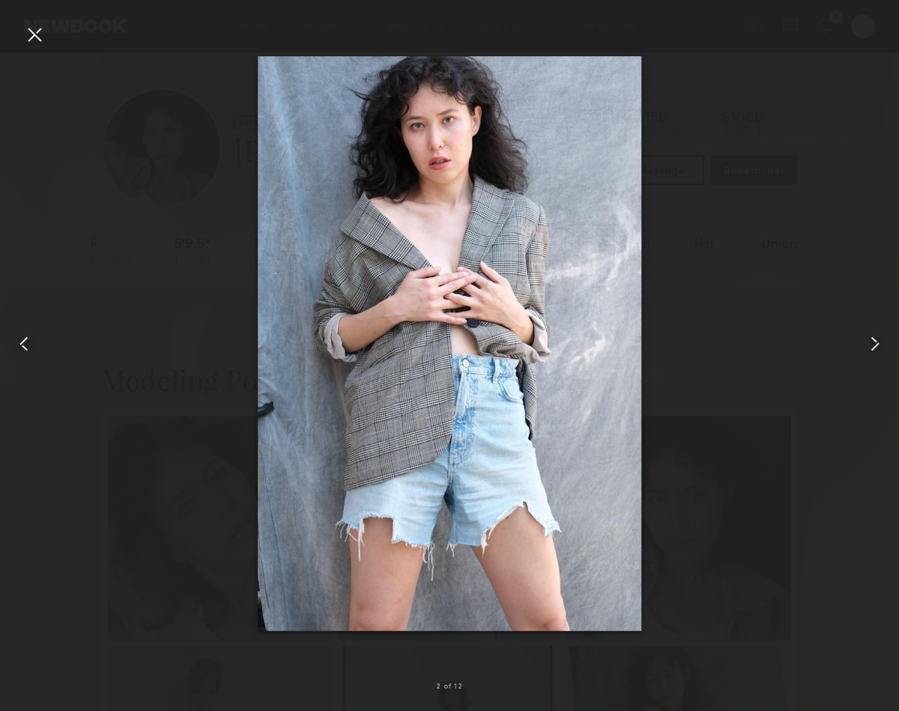
click at [868, 343] on common-icon at bounding box center [875, 344] width 24 height 24
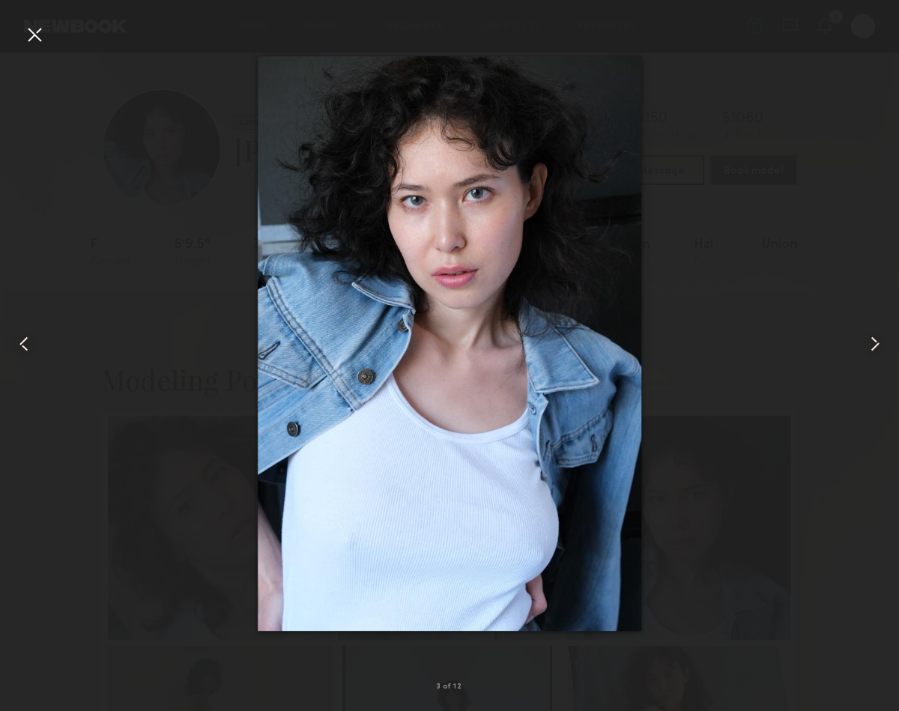
click at [868, 343] on common-icon at bounding box center [875, 344] width 24 height 24
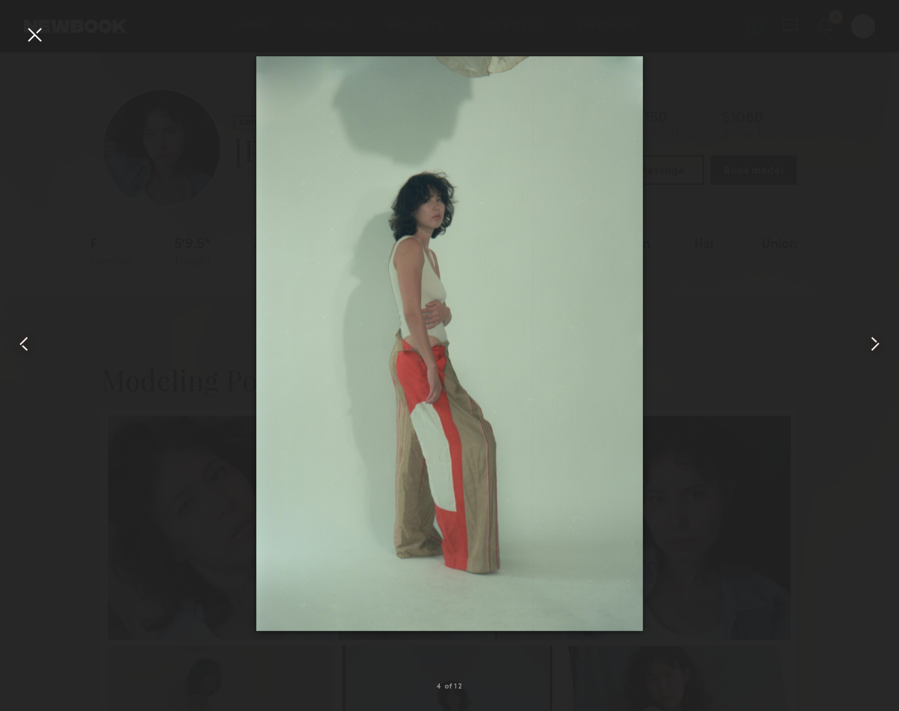
click at [868, 343] on common-icon at bounding box center [875, 344] width 24 height 24
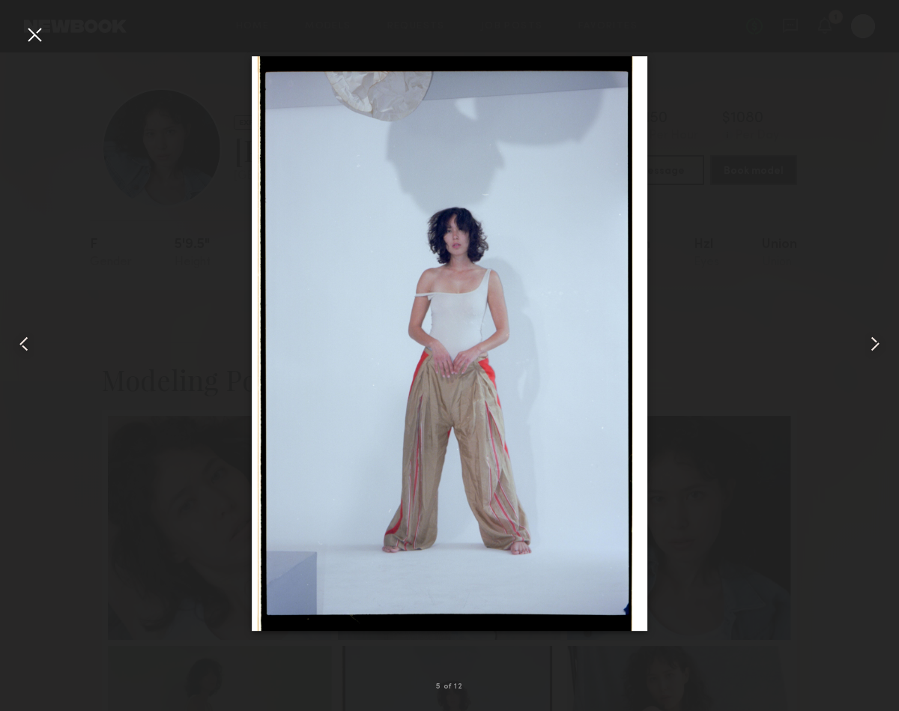
click at [868, 343] on common-icon at bounding box center [875, 344] width 24 height 24
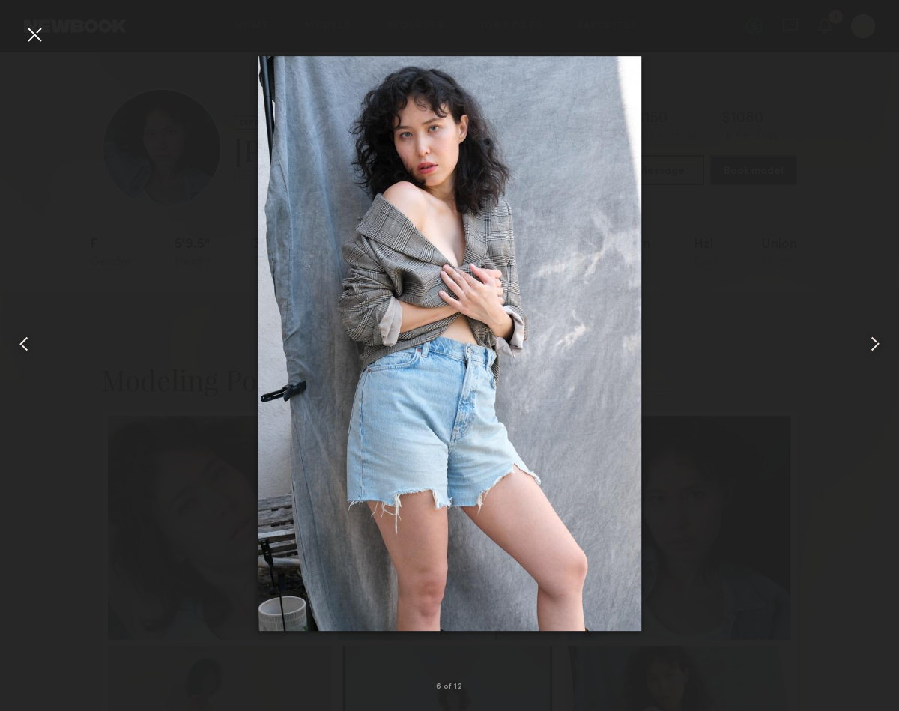
click at [868, 343] on common-icon at bounding box center [875, 344] width 24 height 24
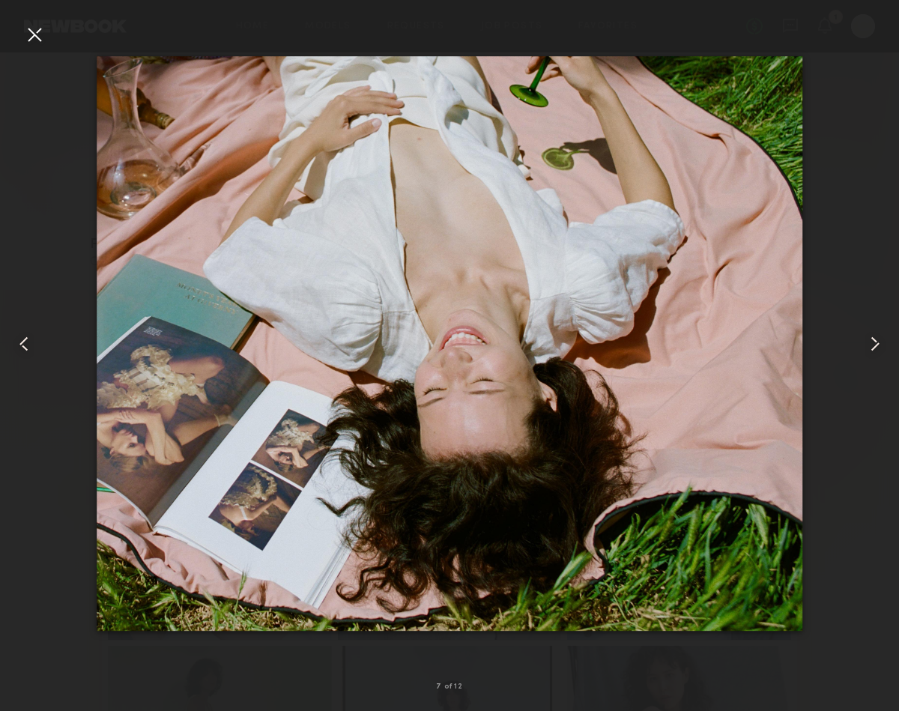
click at [868, 343] on common-icon at bounding box center [875, 344] width 24 height 24
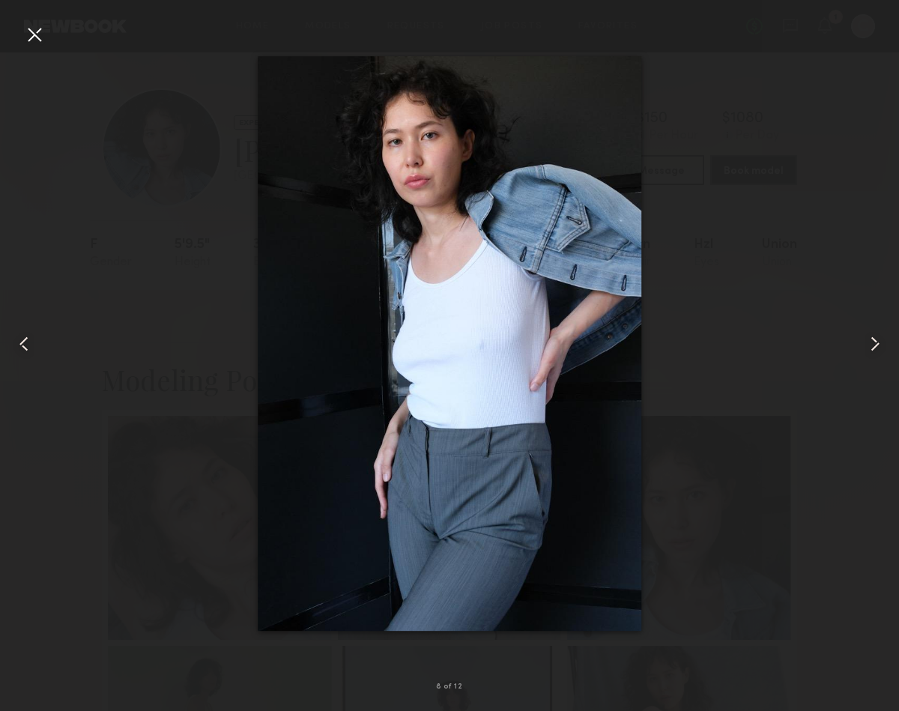
click at [868, 343] on common-icon at bounding box center [875, 344] width 24 height 24
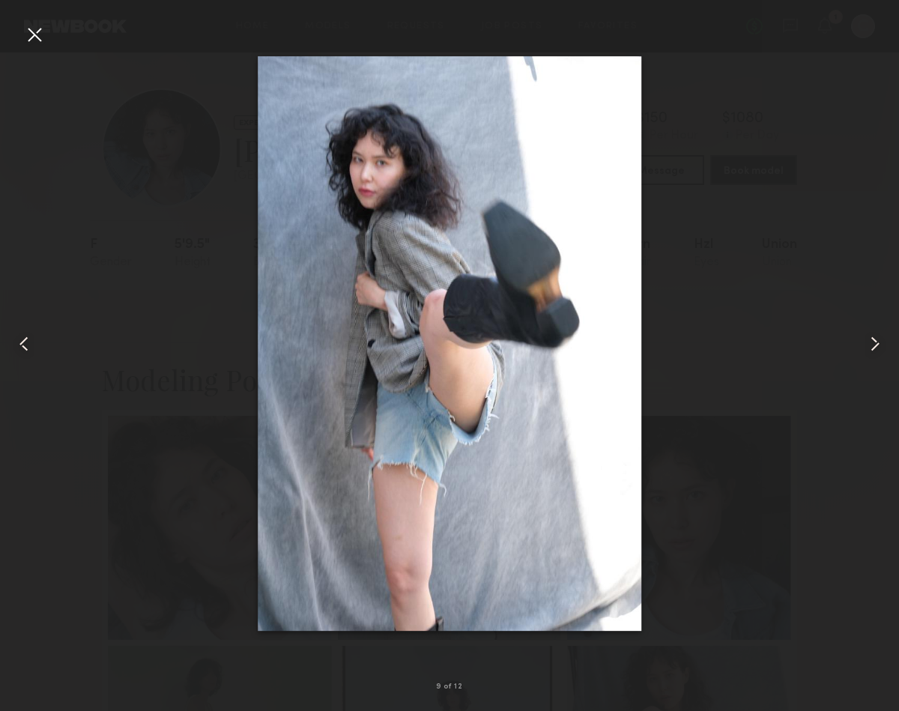
click at [868, 343] on common-icon at bounding box center [875, 344] width 24 height 24
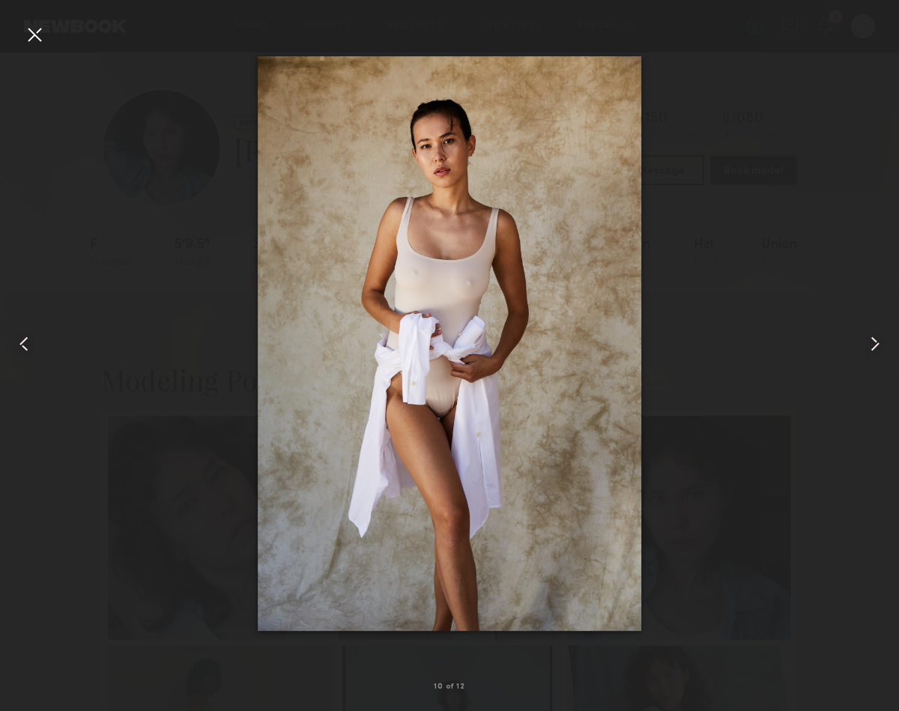
click at [868, 343] on common-icon at bounding box center [875, 344] width 24 height 24
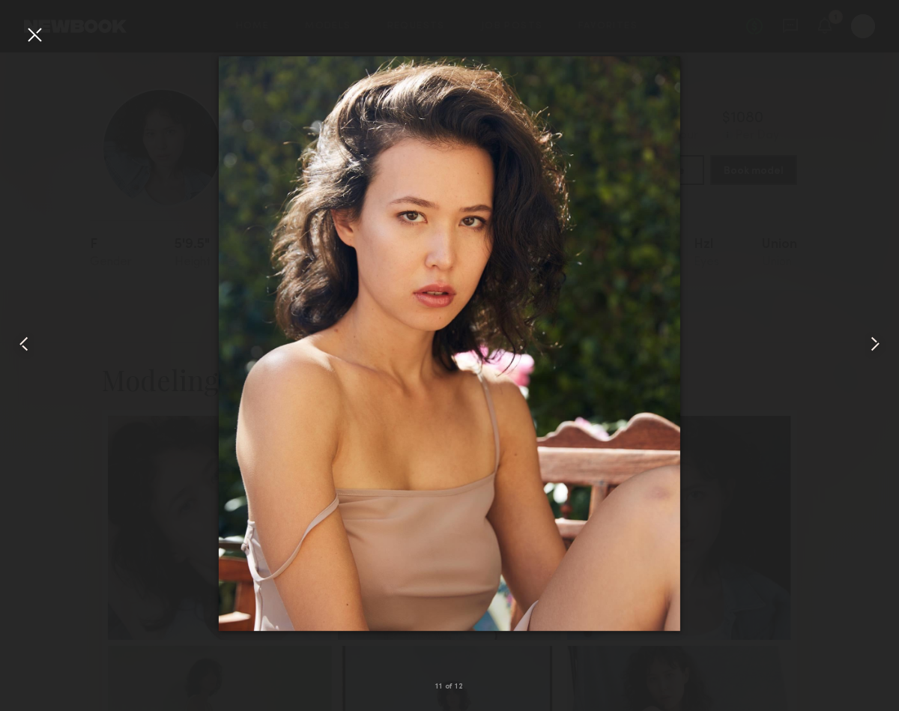
click at [868, 343] on common-icon at bounding box center [875, 344] width 24 height 24
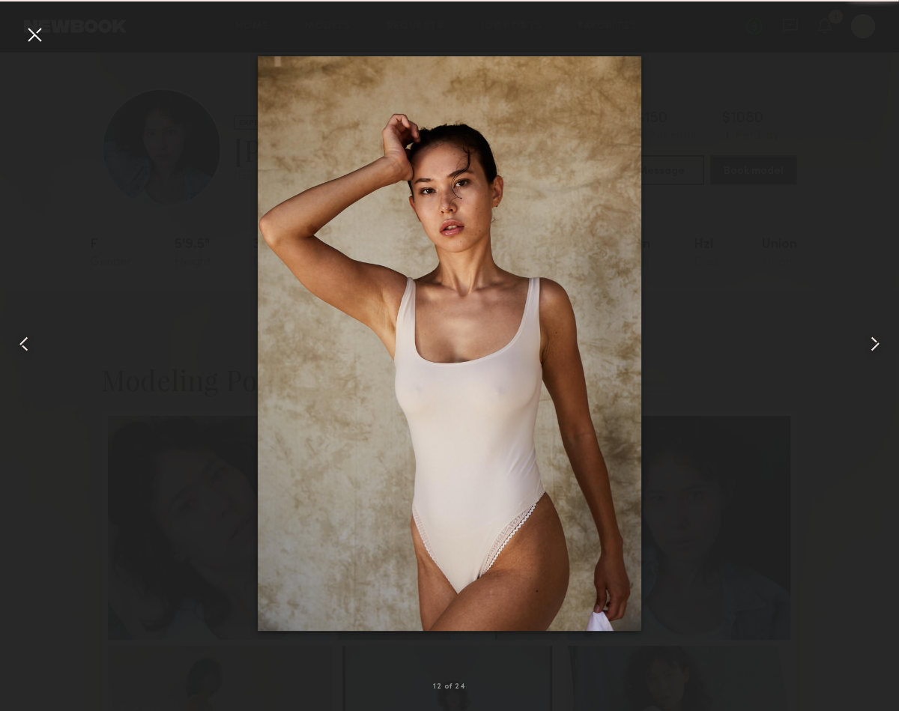
click at [868, 344] on common-icon at bounding box center [875, 344] width 24 height 24
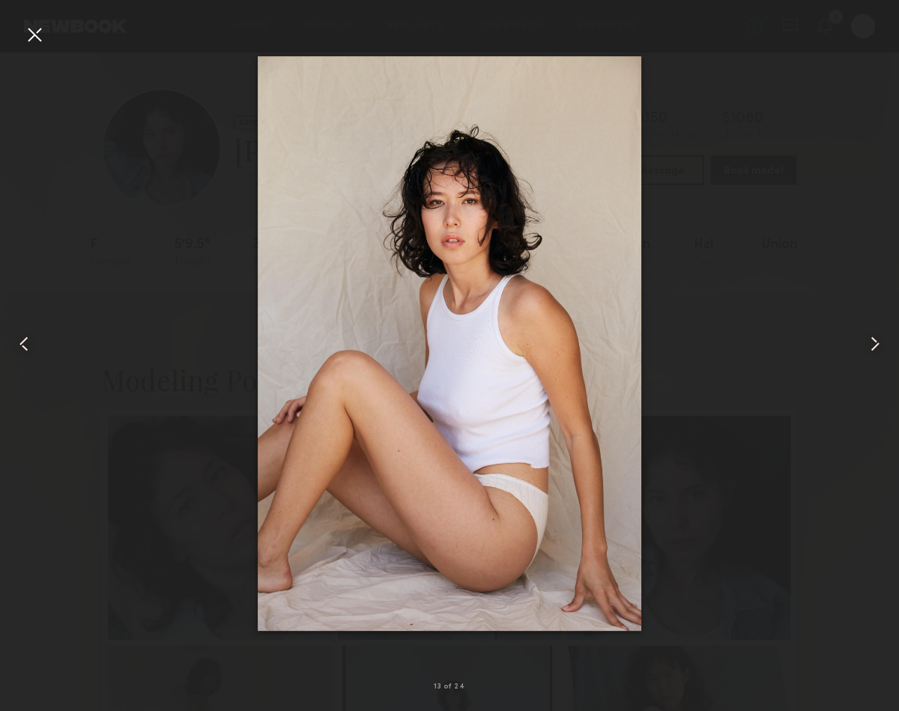
click at [869, 344] on common-icon at bounding box center [875, 344] width 24 height 24
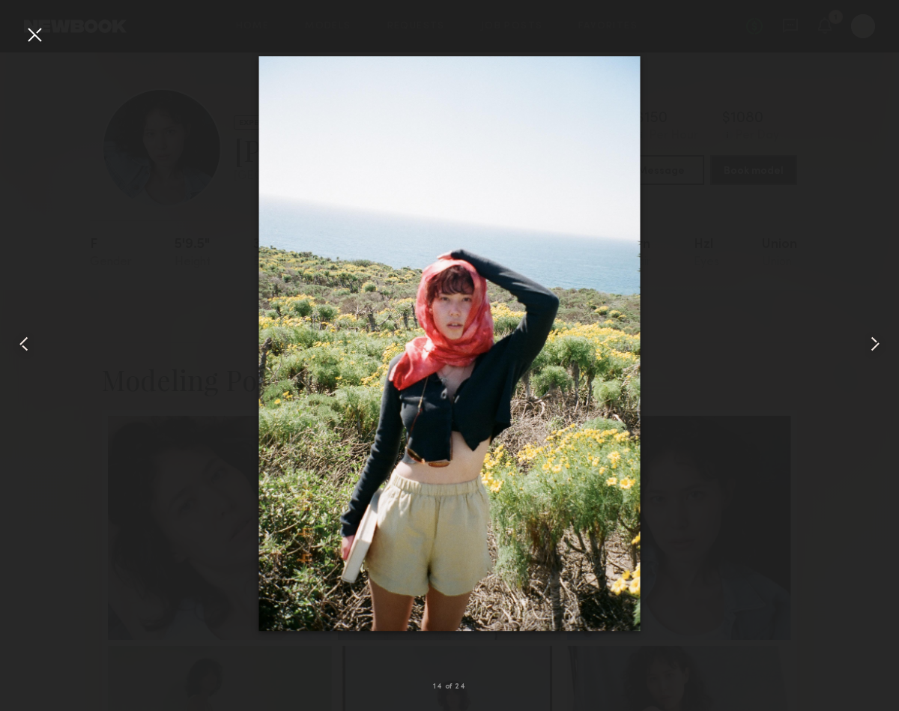
click at [869, 345] on common-icon at bounding box center [875, 344] width 24 height 24
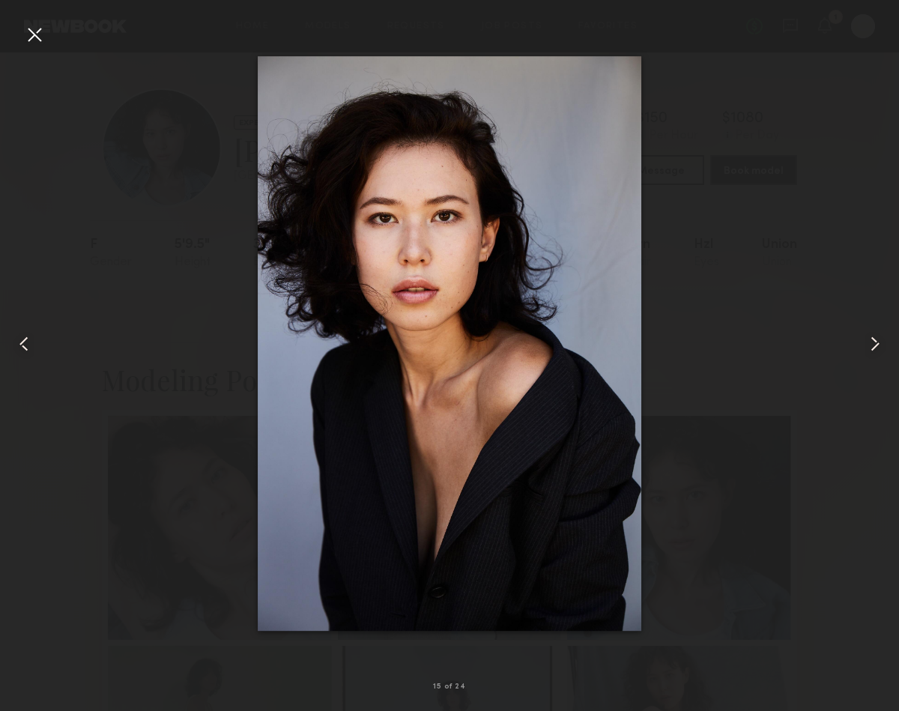
click at [869, 345] on common-icon at bounding box center [875, 344] width 24 height 24
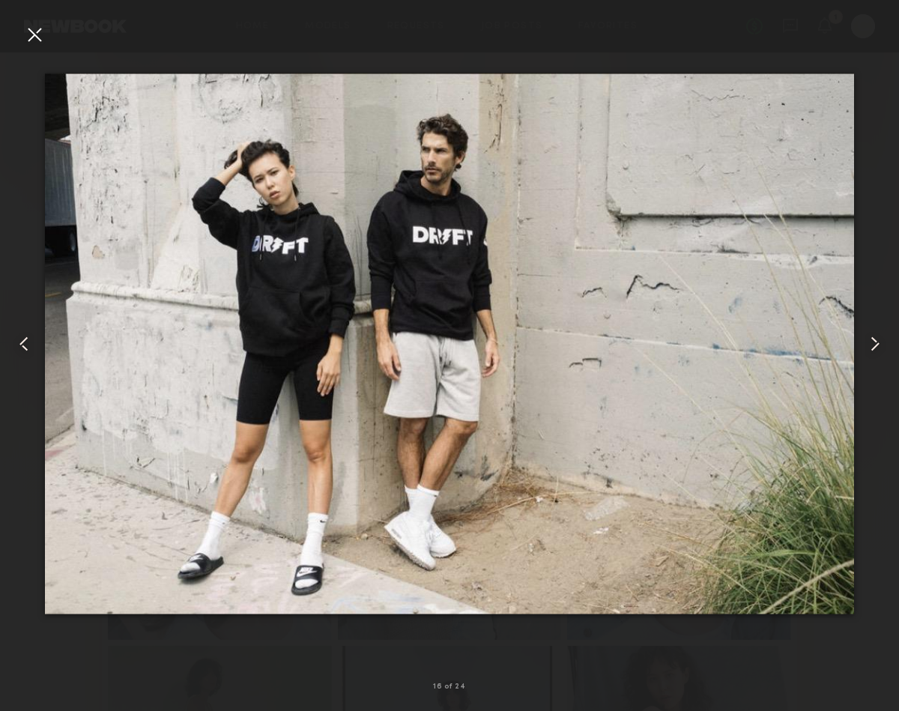
click at [869, 345] on common-icon at bounding box center [875, 344] width 24 height 24
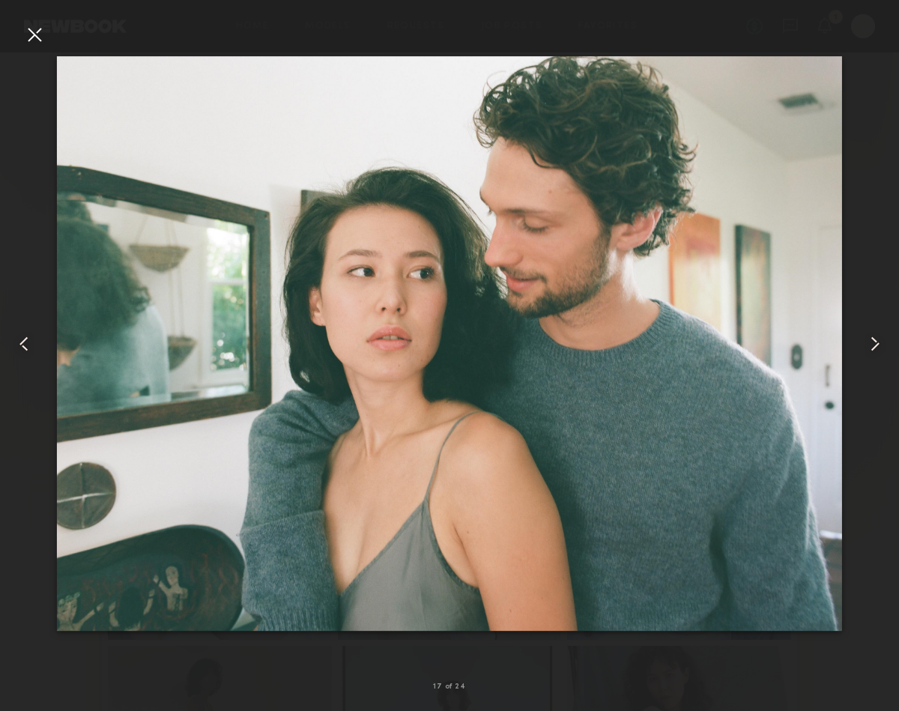
click at [869, 345] on common-icon at bounding box center [875, 344] width 24 height 24
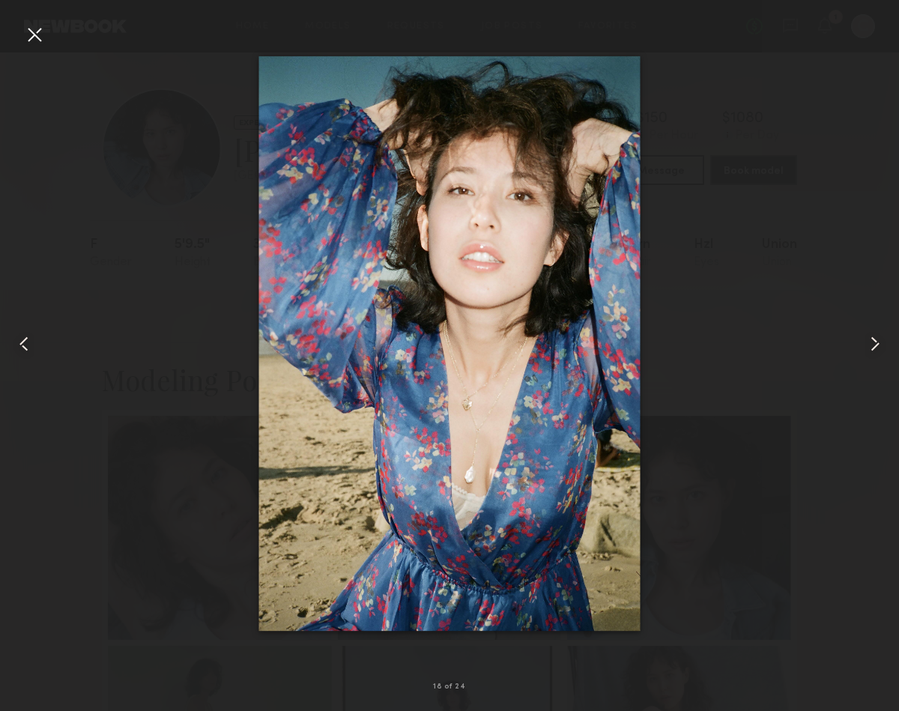
click at [869, 345] on common-icon at bounding box center [875, 344] width 24 height 24
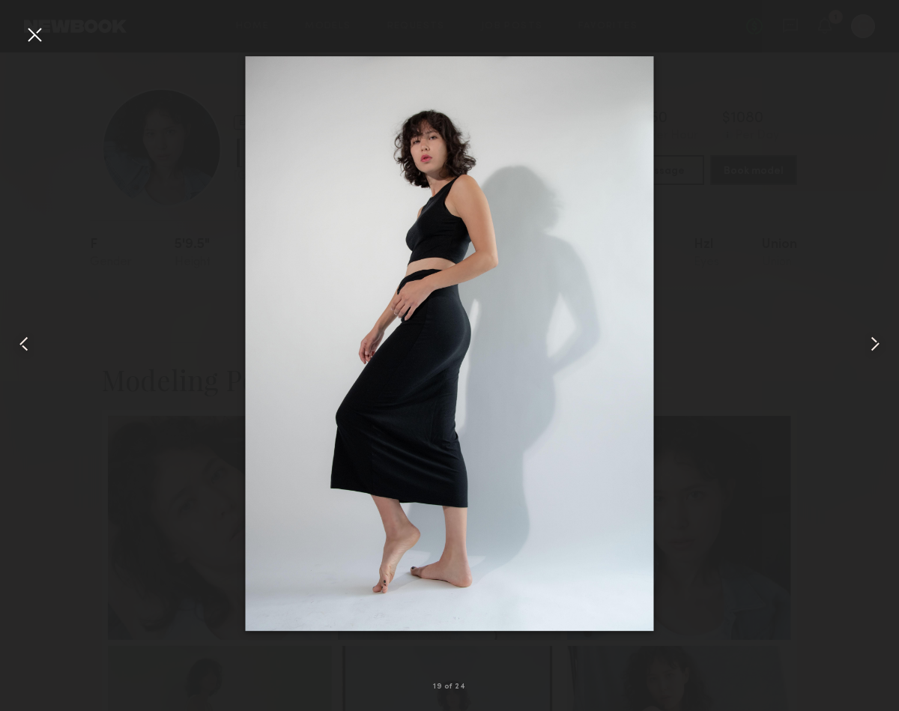
click at [869, 345] on common-icon at bounding box center [875, 344] width 24 height 24
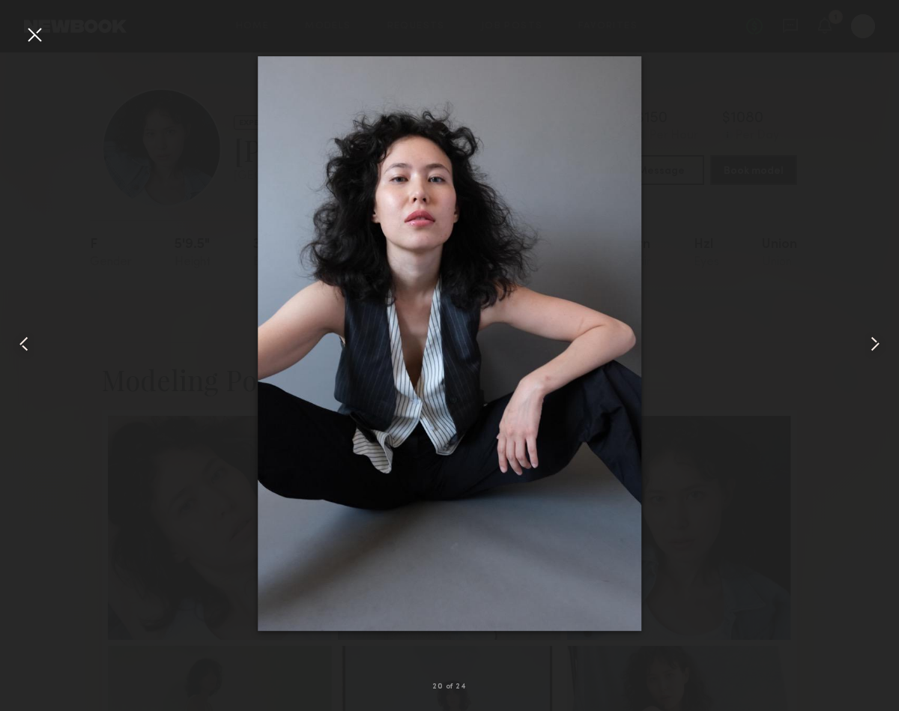
click at [25, 33] on div at bounding box center [34, 34] width 24 height 24
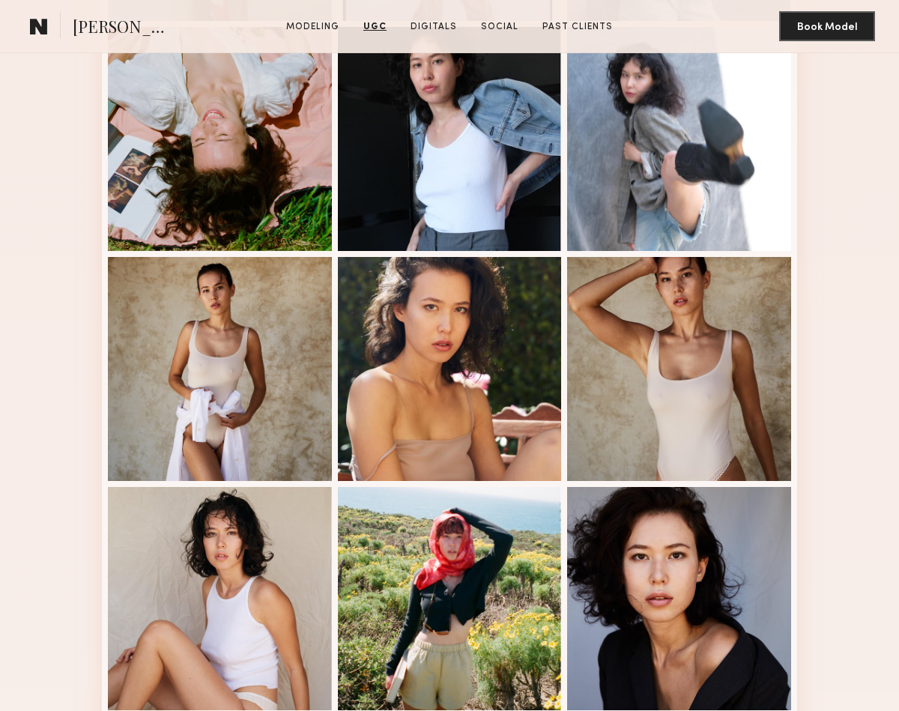
scroll to position [267, 0]
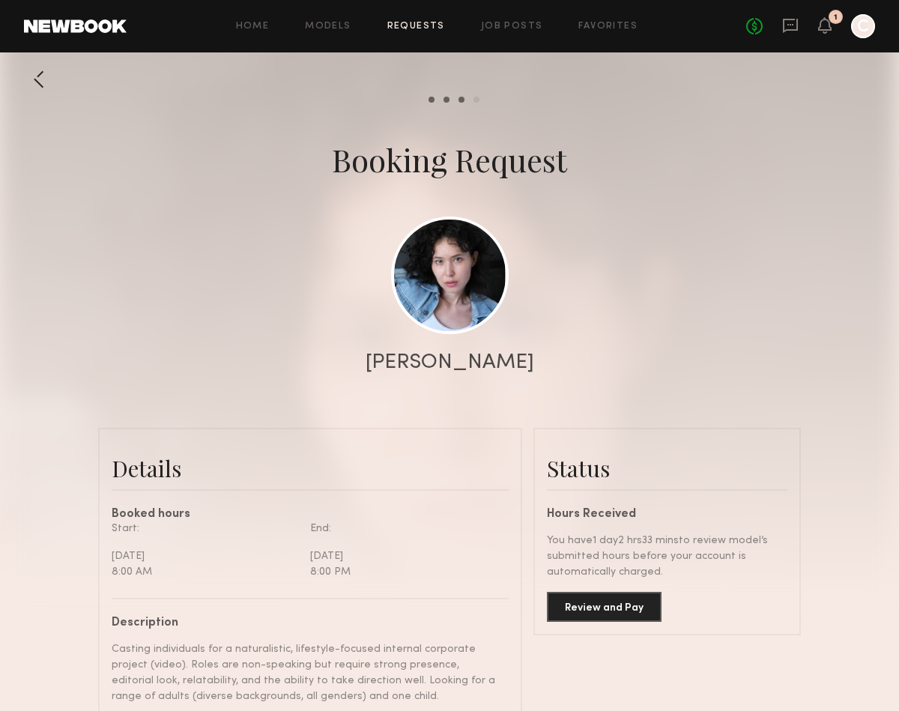
scroll to position [1416, 0]
click at [824, 28] on icon at bounding box center [825, 24] width 12 height 10
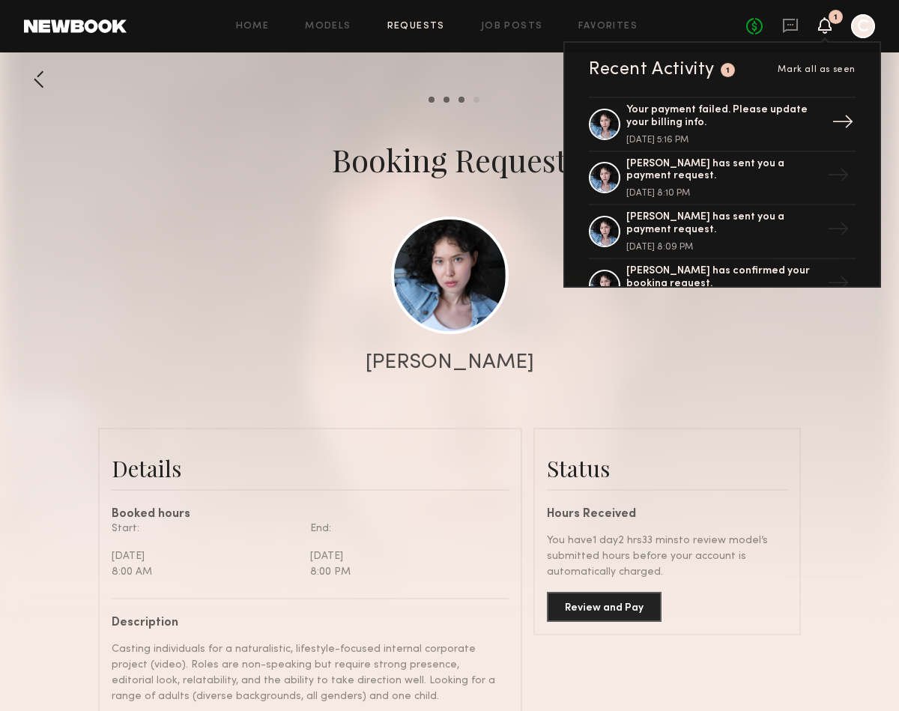
click at [792, 145] on link "Your payment failed. Please update your billing info. August 11, 2025 @ 5:16 PM…" at bounding box center [722, 124] width 267 height 55
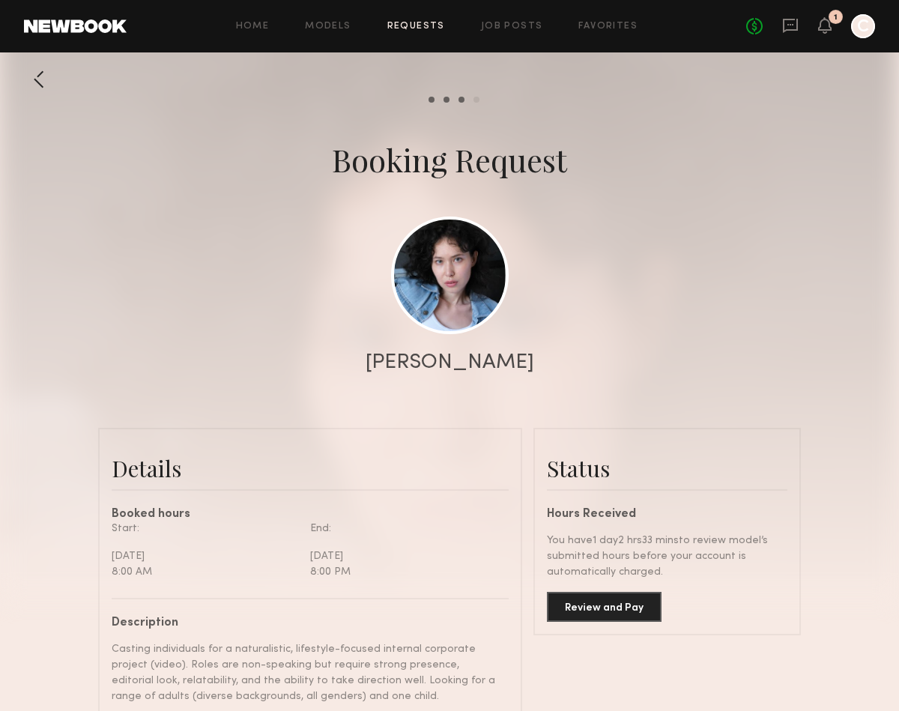
click at [866, 28] on div at bounding box center [863, 26] width 24 height 24
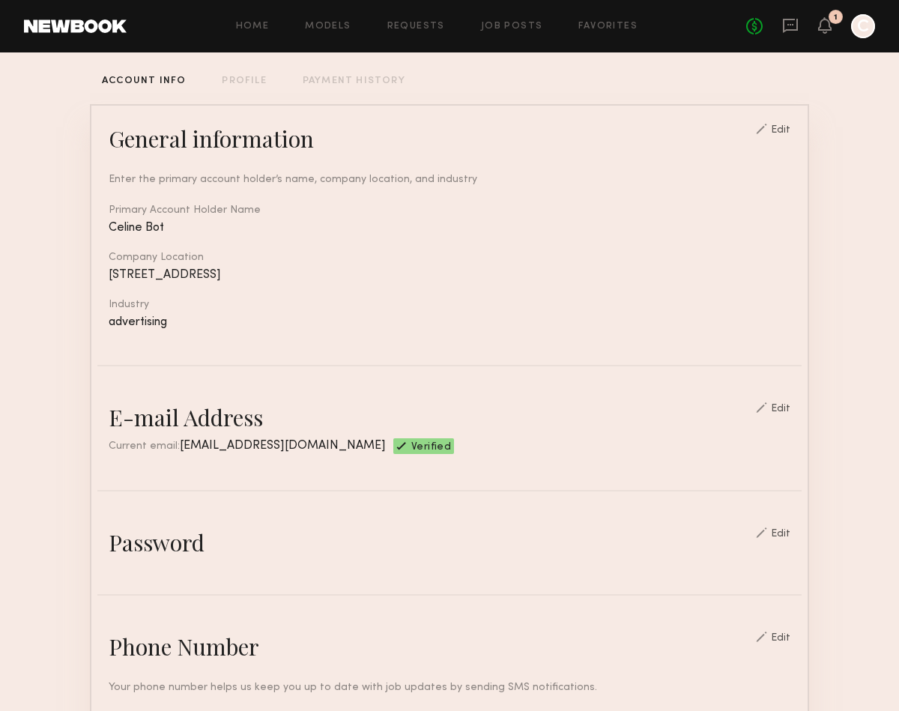
scroll to position [77, 0]
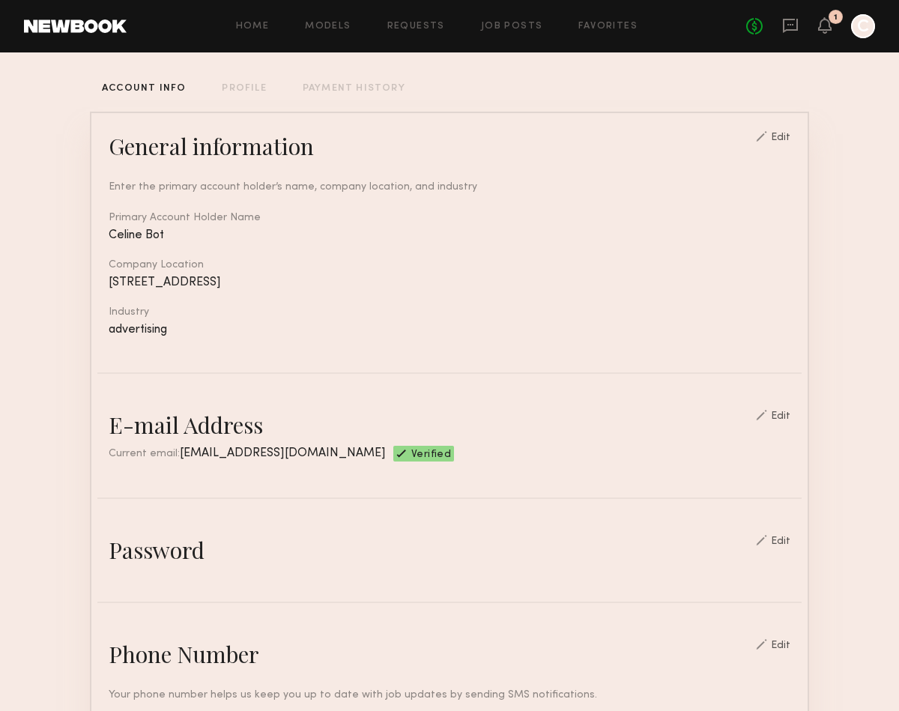
click at [781, 136] on div "Edit" at bounding box center [780, 138] width 19 height 10
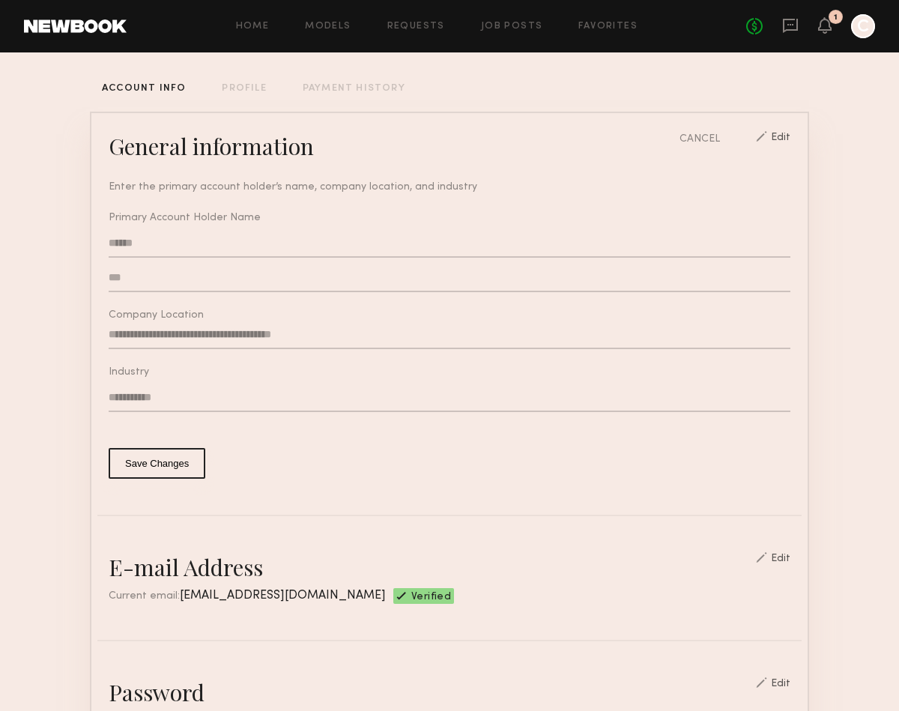
click at [167, 268] on input "***" at bounding box center [450, 278] width 682 height 28
click at [141, 243] on input "******" at bounding box center [450, 243] width 682 height 28
click at [145, 286] on input "***" at bounding box center [450, 278] width 682 height 28
click at [143, 330] on input "**********" at bounding box center [450, 335] width 682 height 28
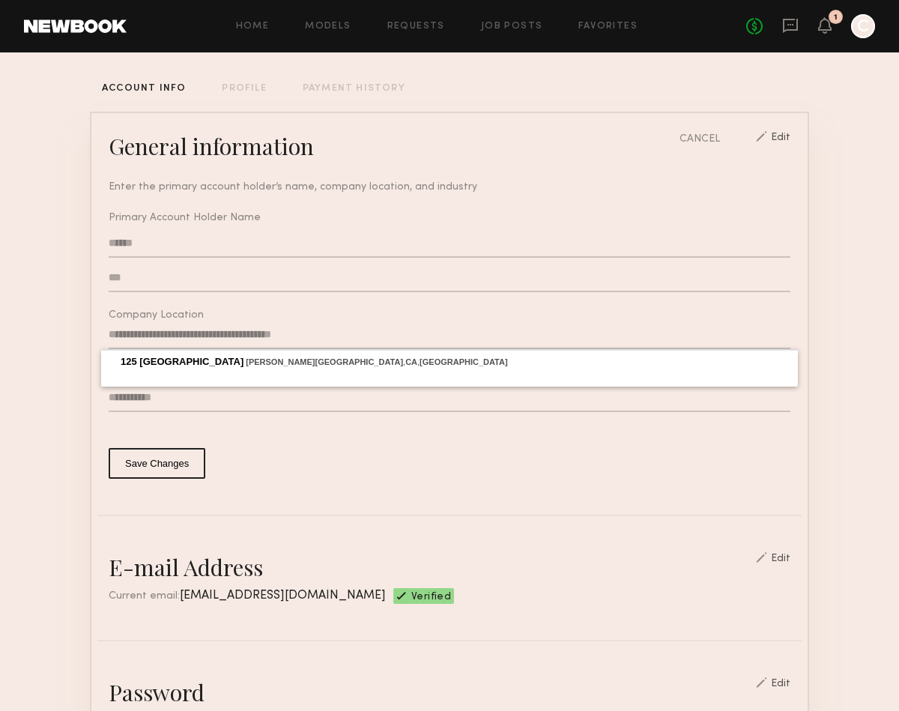
drag, startPoint x: 154, startPoint y: 331, endPoint x: 299, endPoint y: 330, distance: 144.6
click at [299, 330] on input "**********" at bounding box center [450, 335] width 682 height 28
drag, startPoint x: 318, startPoint y: 338, endPoint x: 47, endPoint y: 314, distance: 271.6
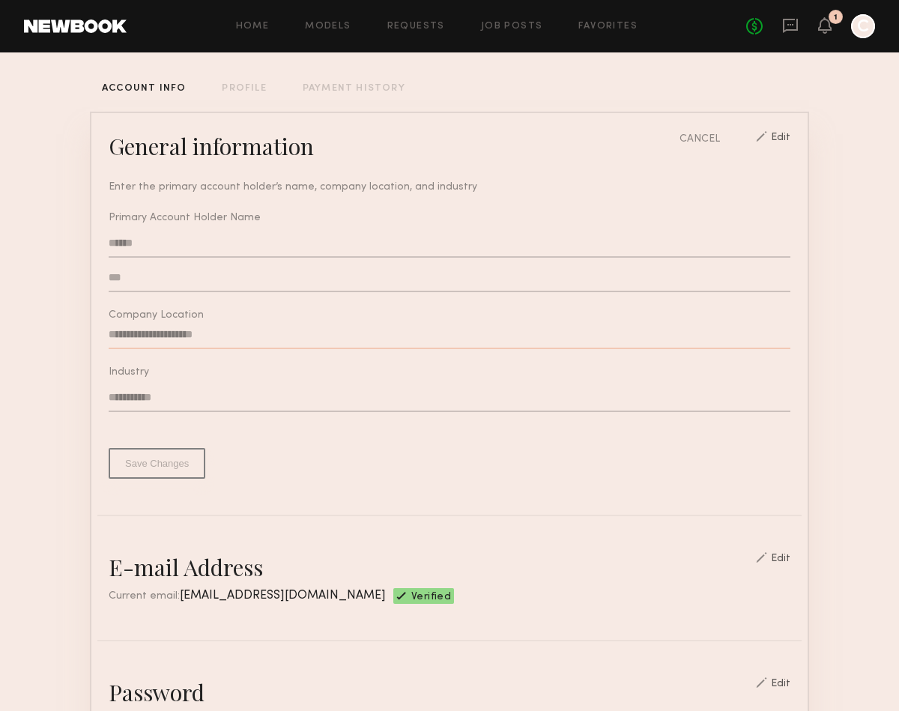
click at [134, 332] on input "text" at bounding box center [450, 335] width 682 height 28
paste input "**********"
drag, startPoint x: 211, startPoint y: 331, endPoint x: 79, endPoint y: 329, distance: 132.7
drag, startPoint x: 232, startPoint y: 330, endPoint x: 94, endPoint y: 325, distance: 138.7
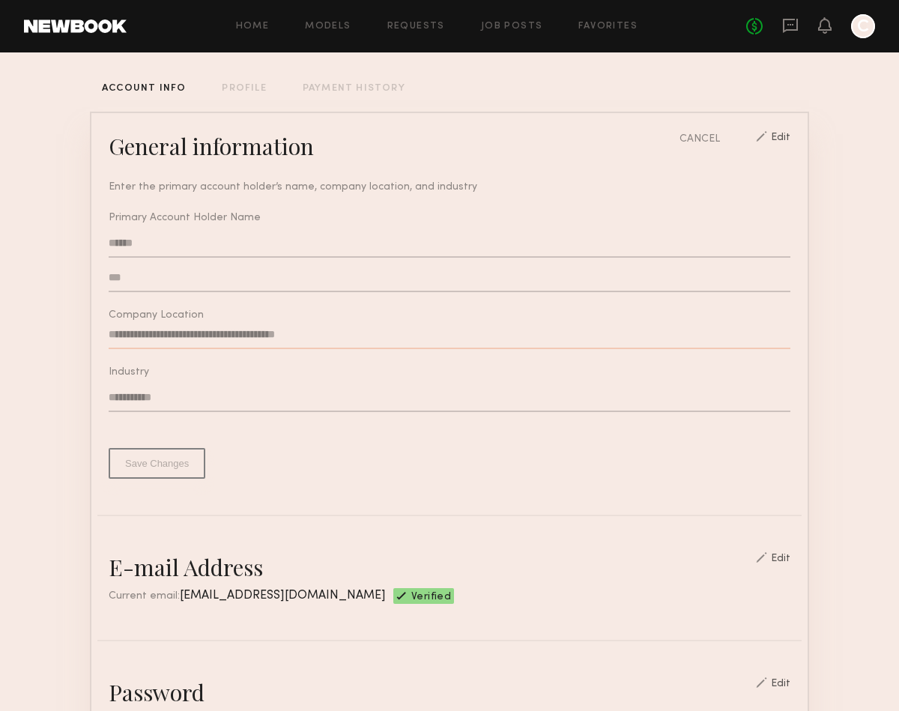
click at [97, 325] on div "**********" at bounding box center [449, 305] width 704 height 348
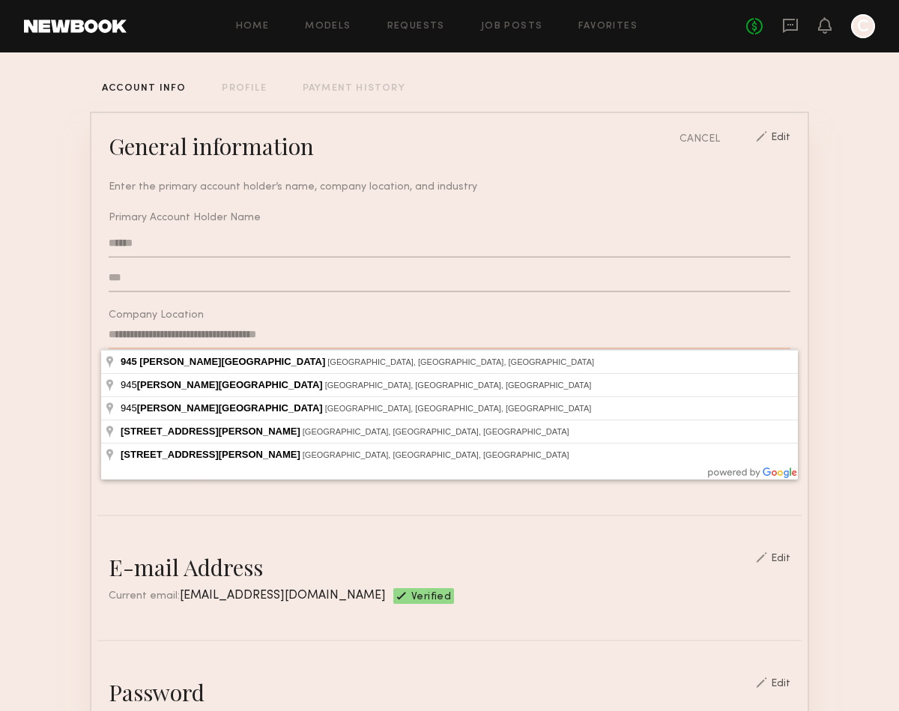
type input "**********"
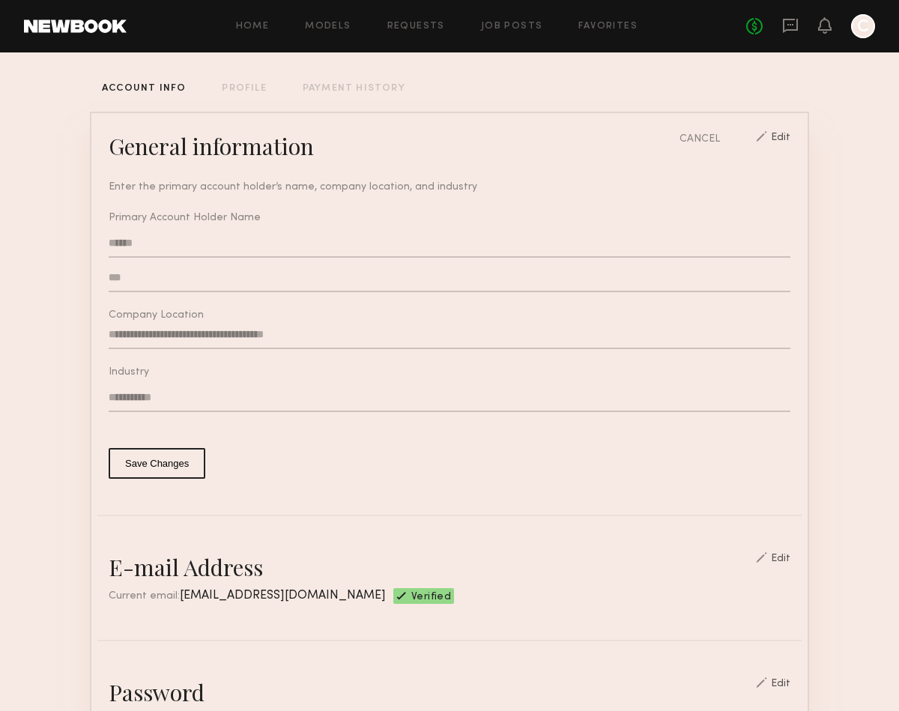
click at [166, 468] on button "Save Changes" at bounding box center [157, 463] width 97 height 31
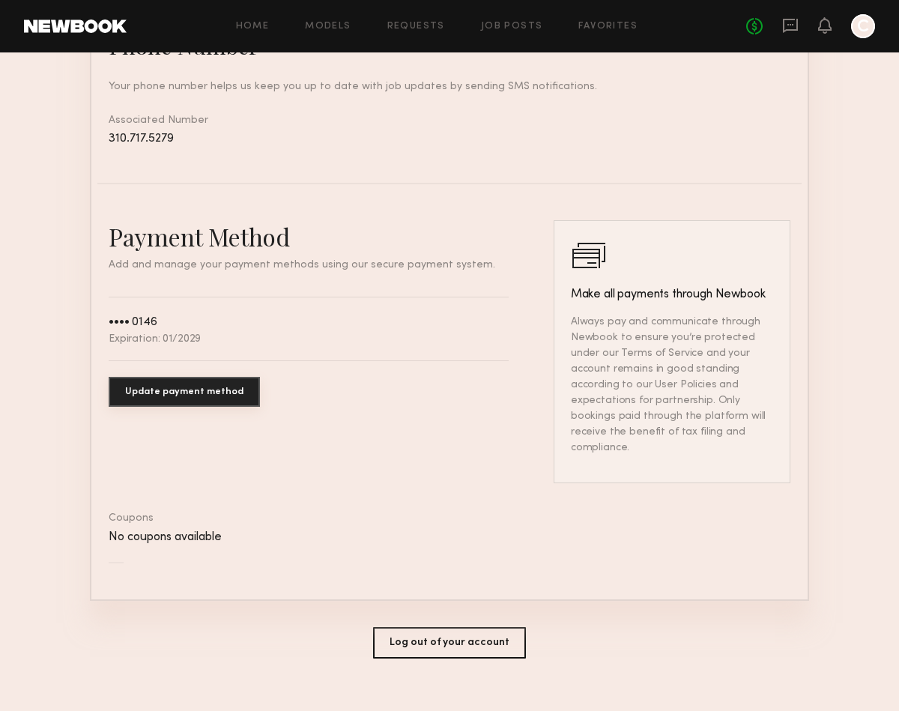
scroll to position [0, 0]
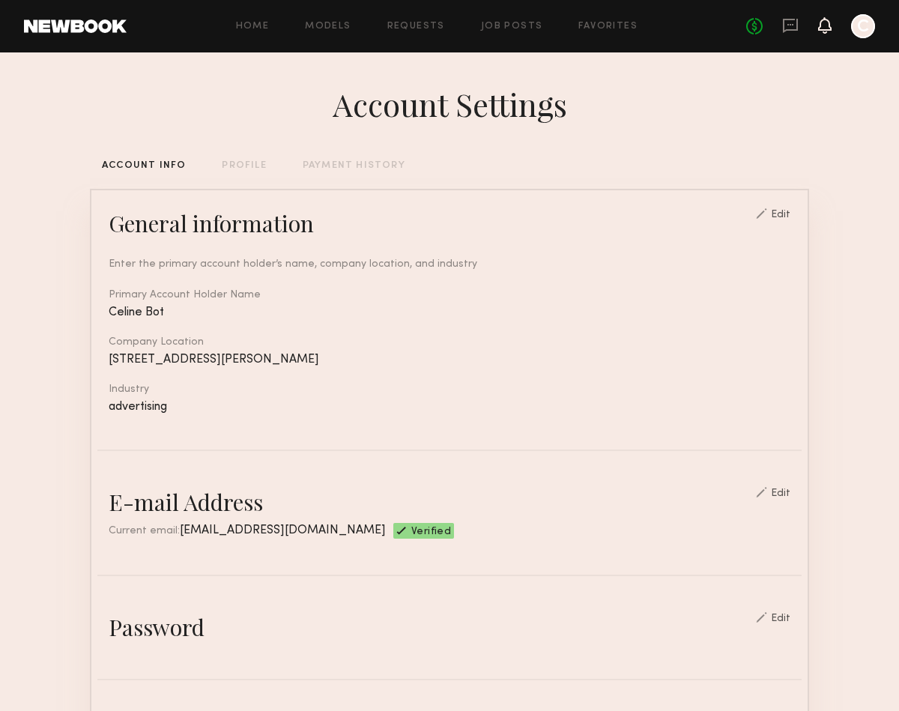
click at [822, 25] on icon at bounding box center [825, 24] width 12 height 10
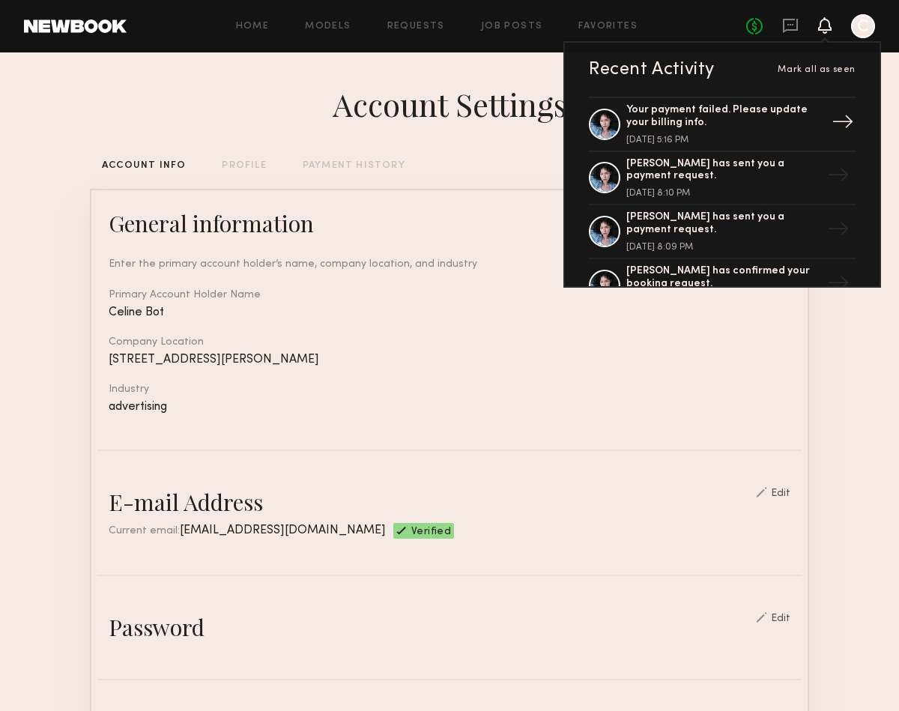
click at [737, 133] on div "Your payment failed. Please update your billing info. August 11, 2025 @ 5:16 PM" at bounding box center [724, 124] width 195 height 40
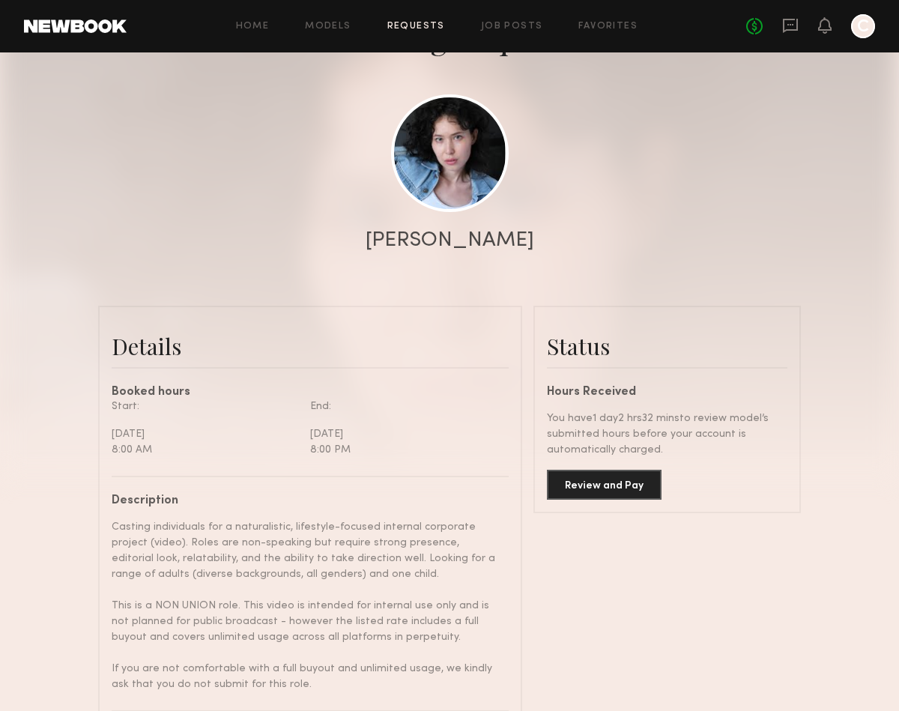
scroll to position [118, 0]
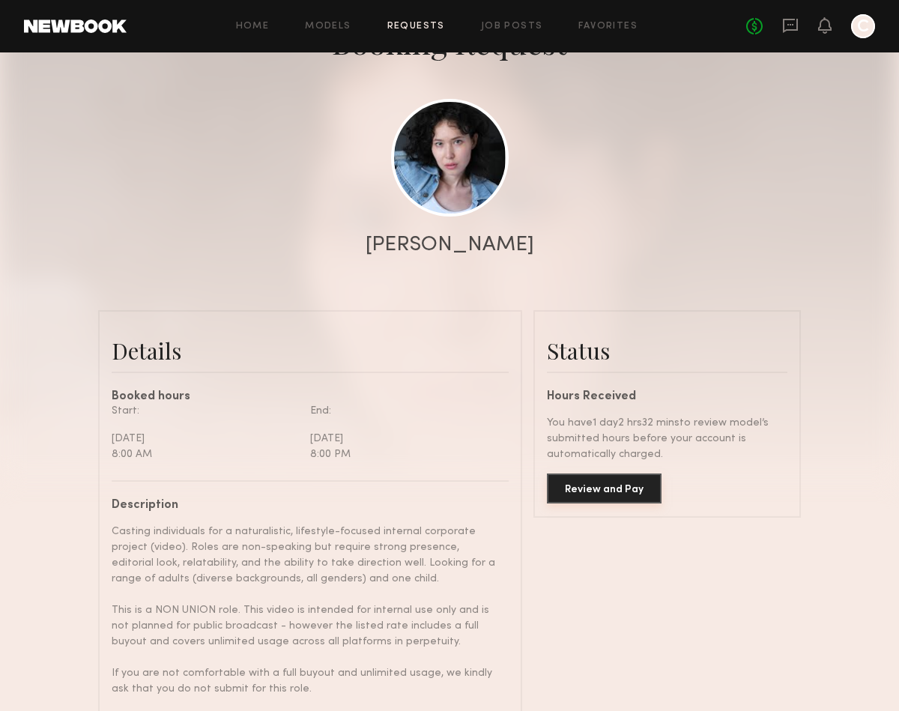
click at [600, 481] on button "Review and Pay" at bounding box center [604, 489] width 115 height 30
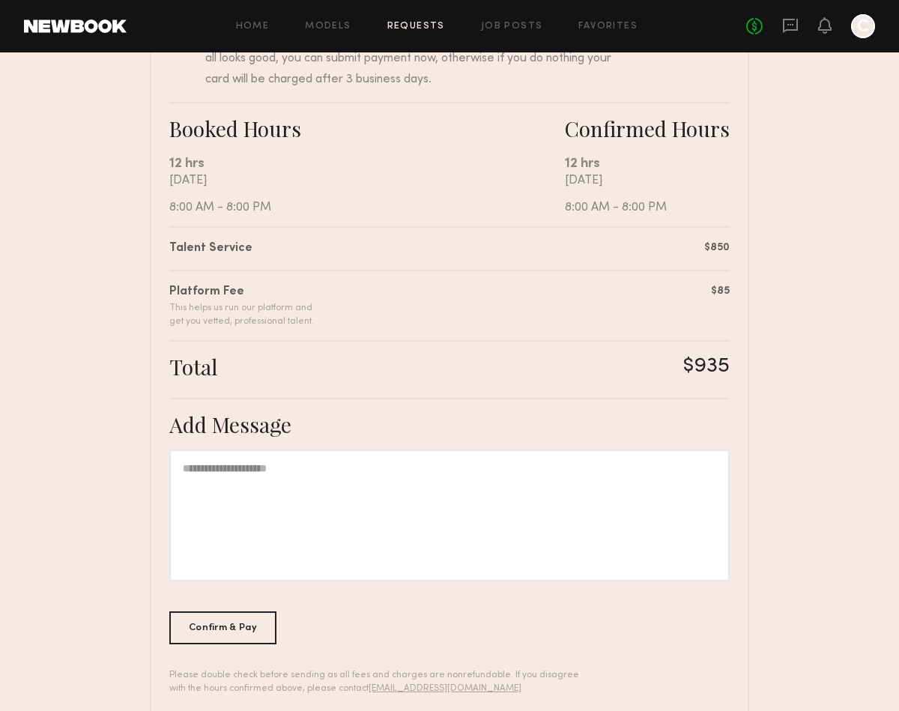
scroll to position [222, 0]
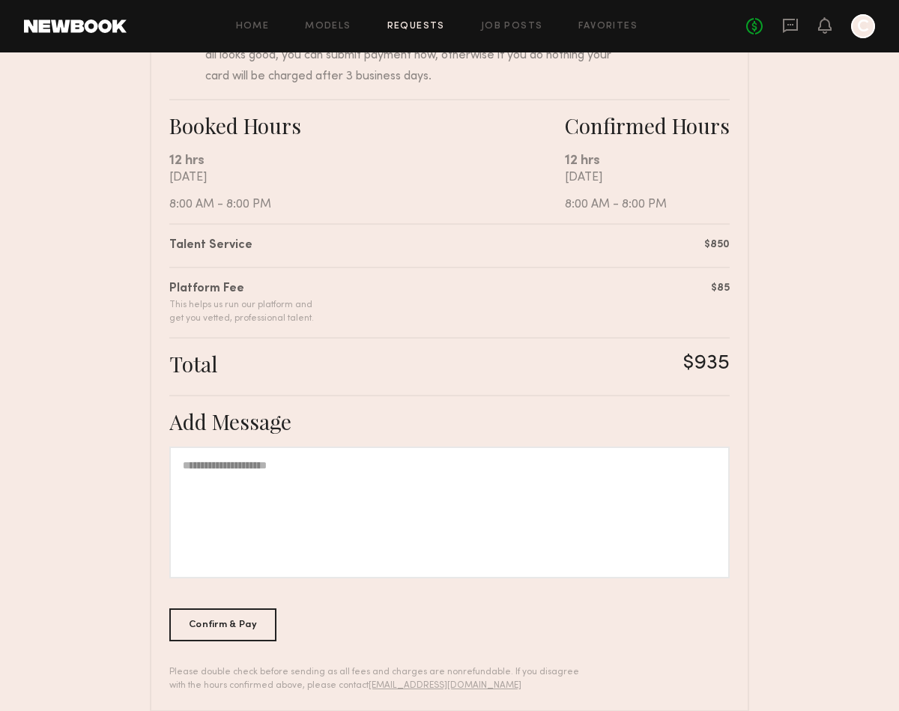
click at [264, 474] on div at bounding box center [449, 513] width 561 height 132
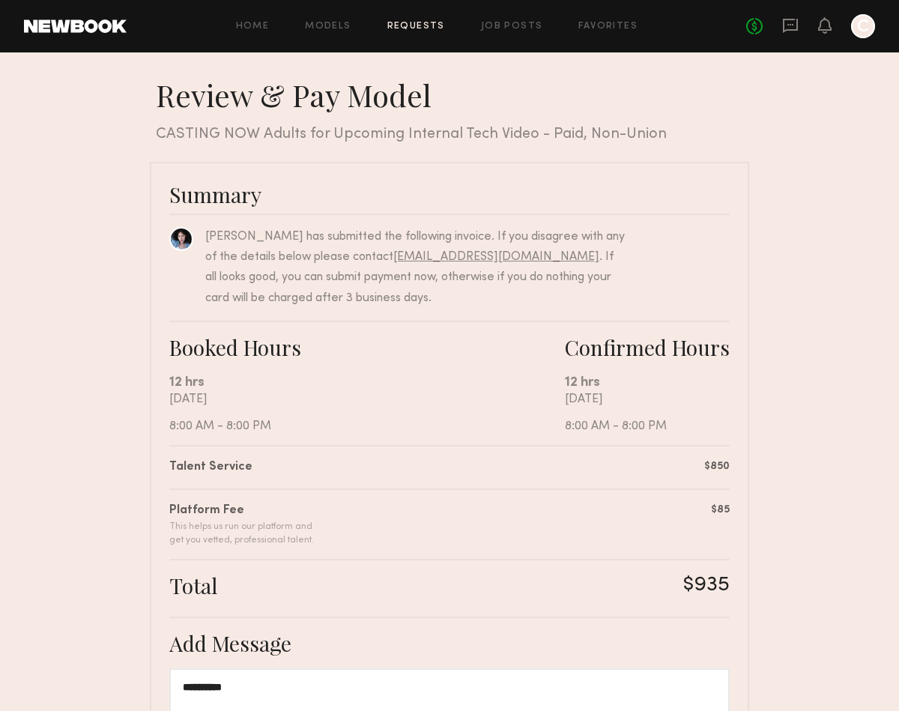
scroll to position [246, 0]
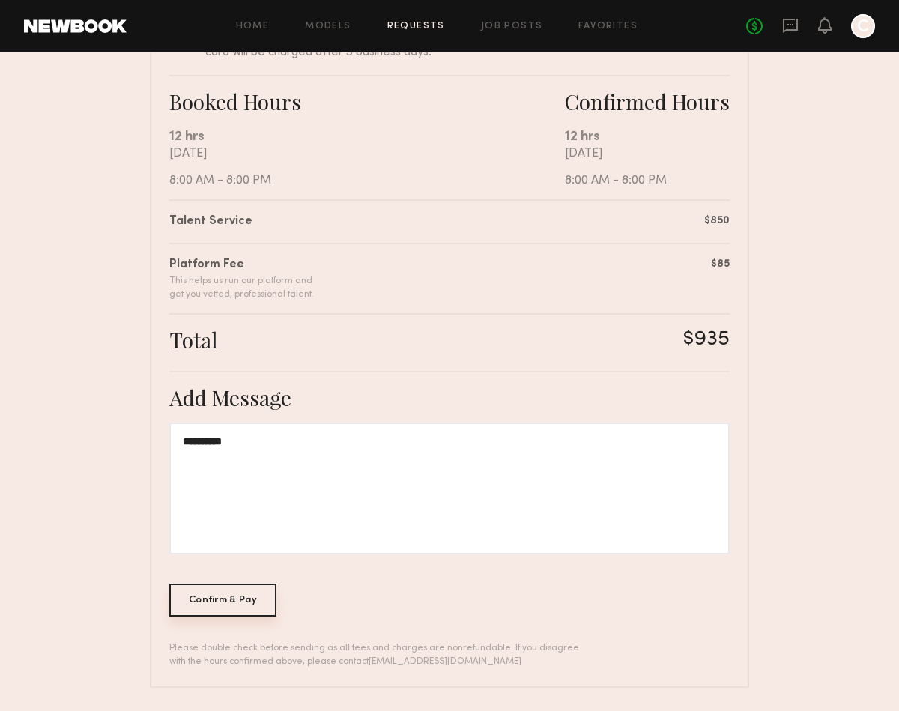
click at [236, 603] on div "Confirm & Pay" at bounding box center [222, 600] width 107 height 33
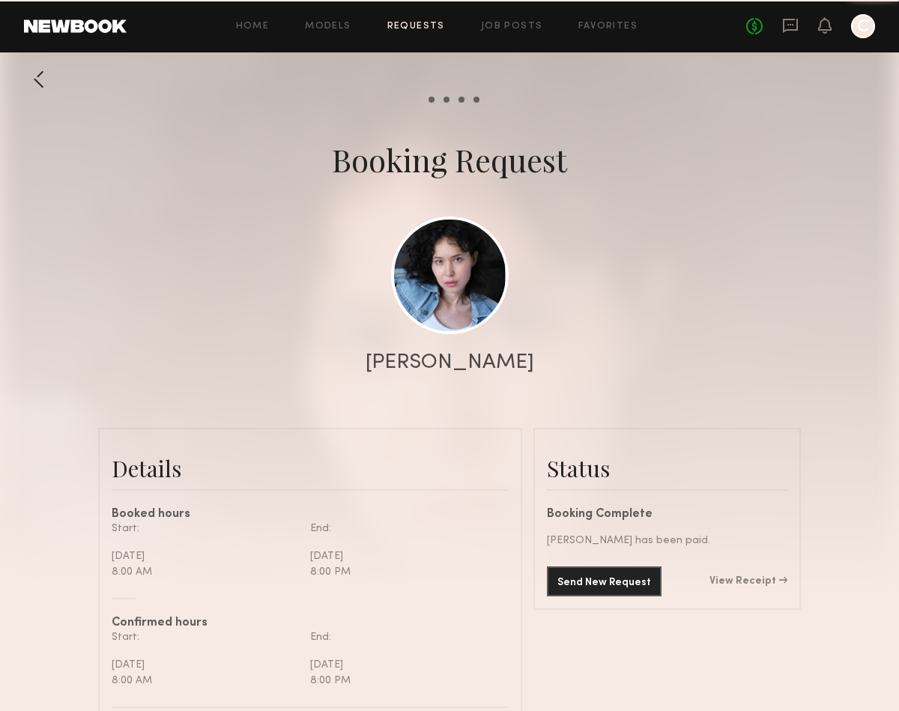
scroll to position [1488, 0]
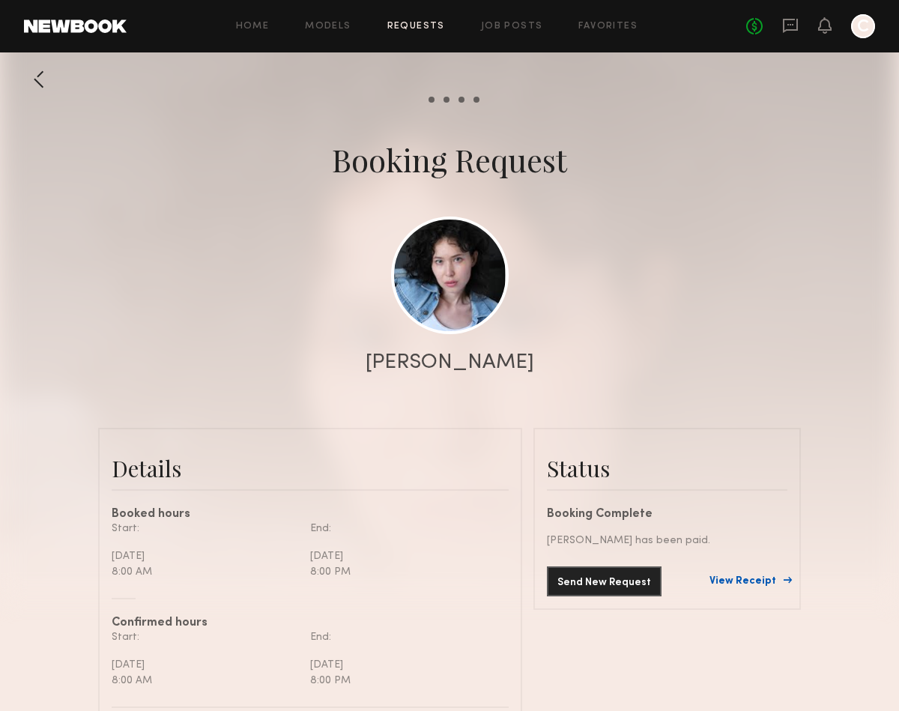
click at [755, 577] on link "View Receipt" at bounding box center [749, 581] width 78 height 10
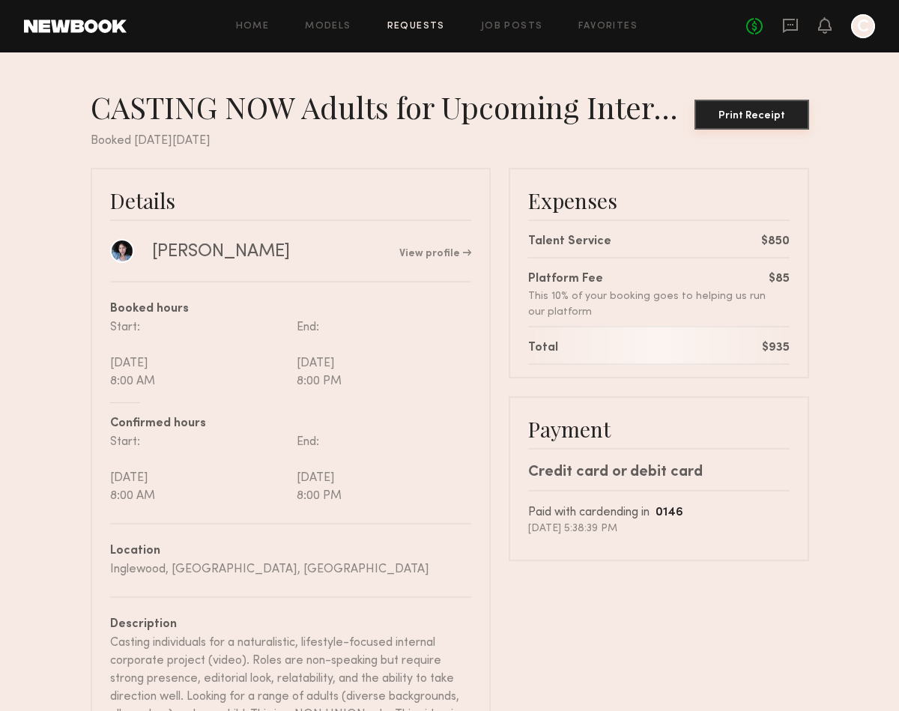
click at [776, 124] on button "Print Receipt" at bounding box center [752, 115] width 115 height 30
click at [818, 16] on div "No fees up to $5,000 C" at bounding box center [810, 26] width 129 height 24
click at [830, 31] on icon at bounding box center [824, 25] width 13 height 16
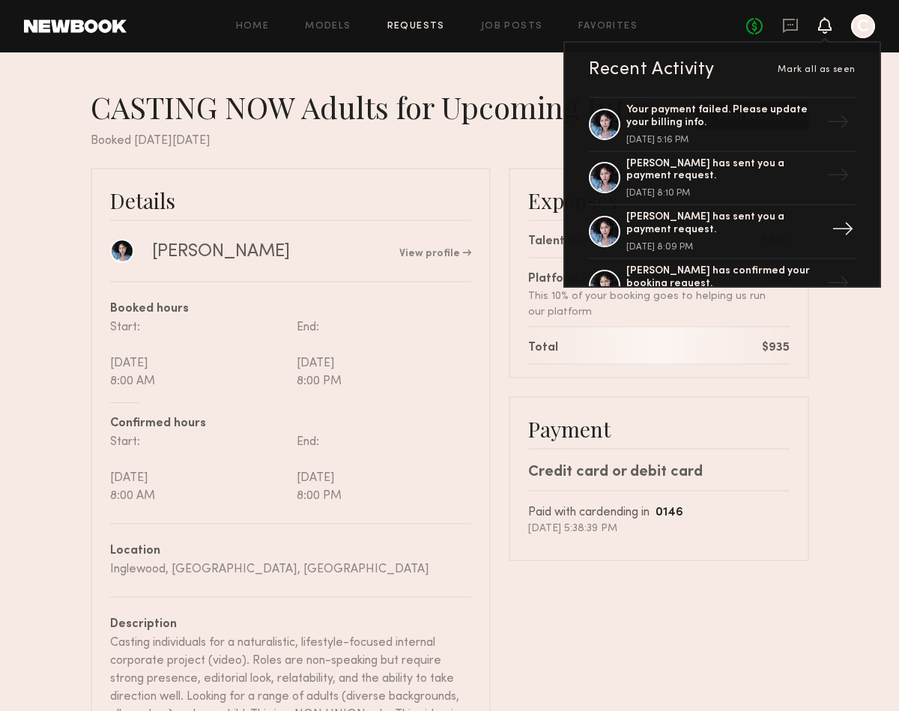
click at [731, 232] on div "[PERSON_NAME] has sent you a payment request. [DATE] 8:09 PM" at bounding box center [724, 231] width 195 height 40
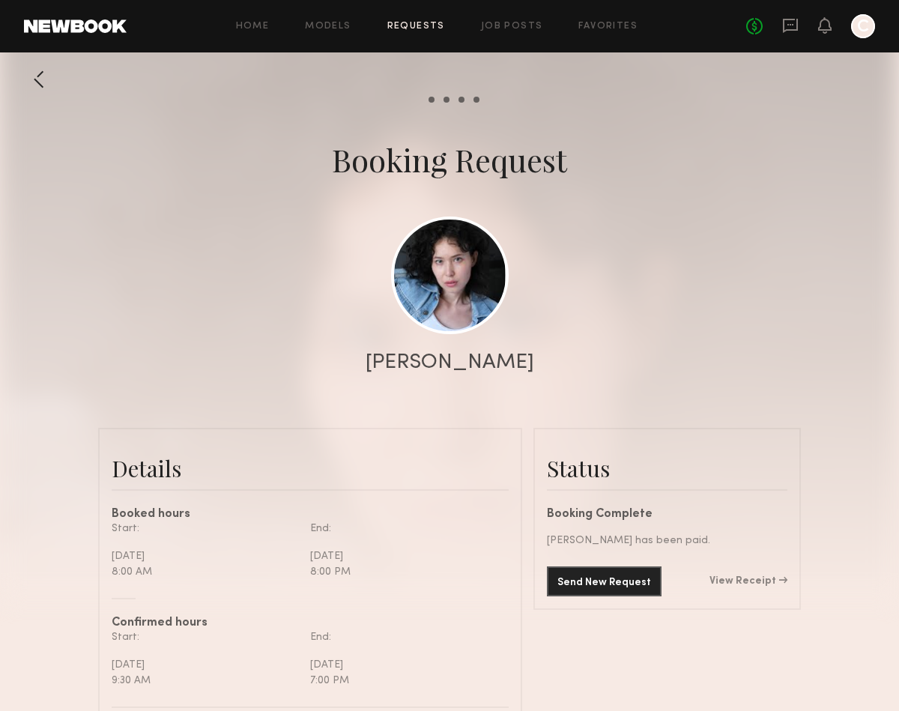
click at [821, 34] on div at bounding box center [824, 26] width 13 height 19
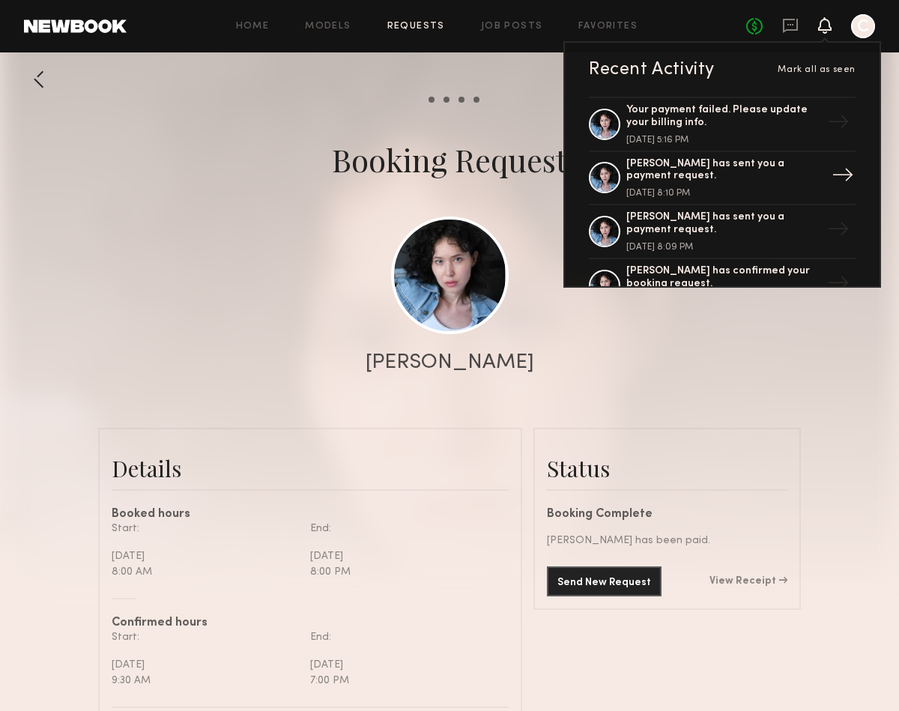
click at [768, 171] on div "[PERSON_NAME] has sent you a payment request." at bounding box center [724, 170] width 195 height 25
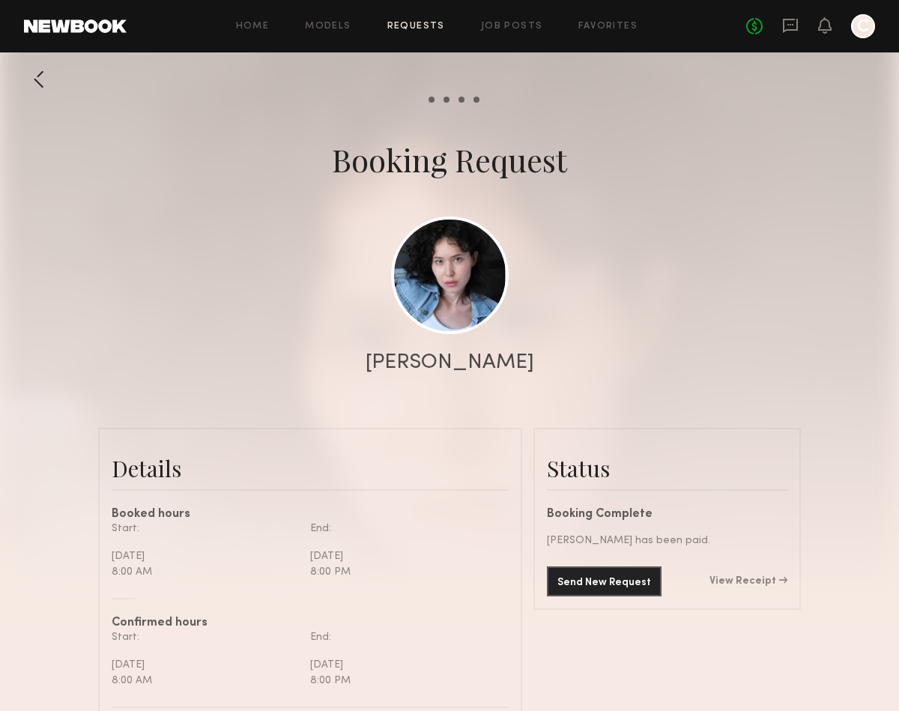
scroll to position [13, 0]
